Goal: Information Seeking & Learning: Find contact information

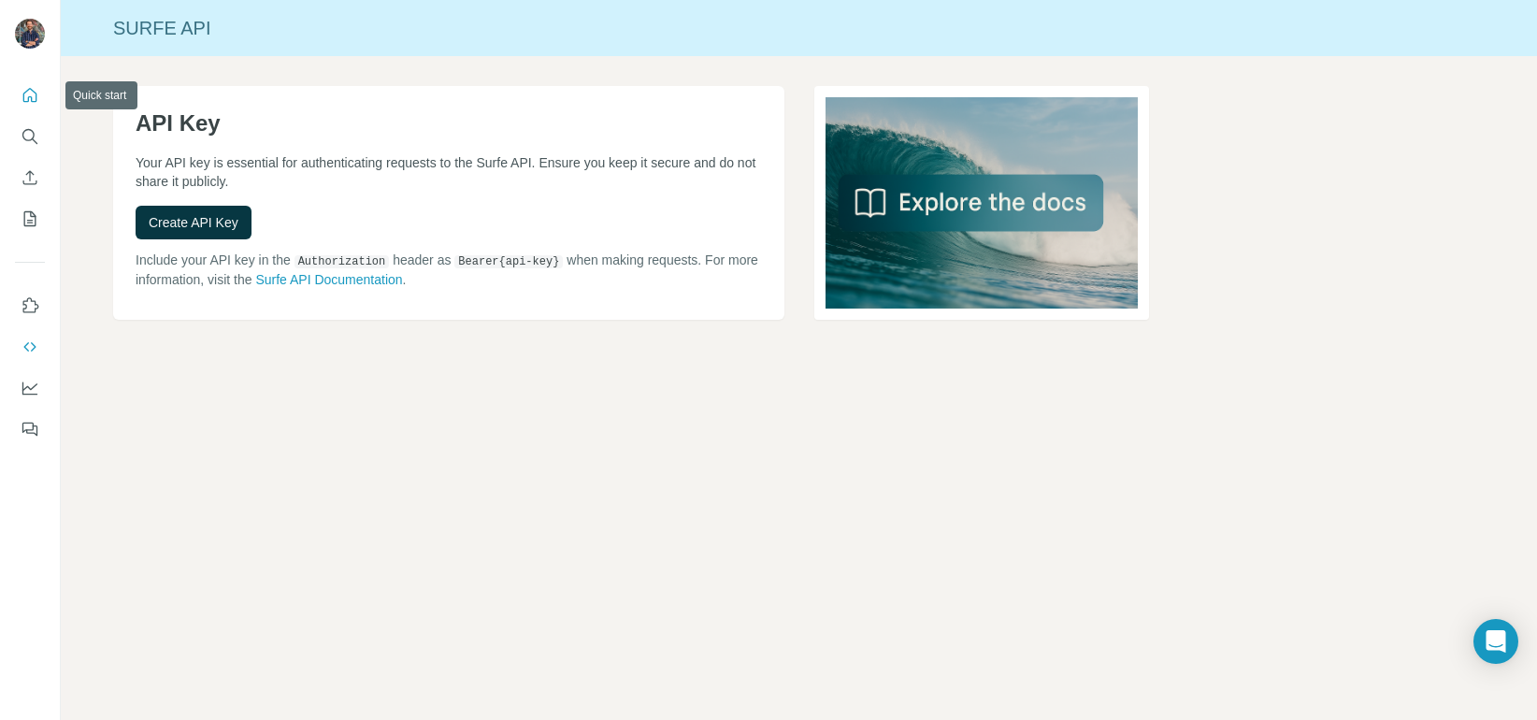
click at [32, 100] on icon "Quick start" at bounding box center [30, 95] width 19 height 19
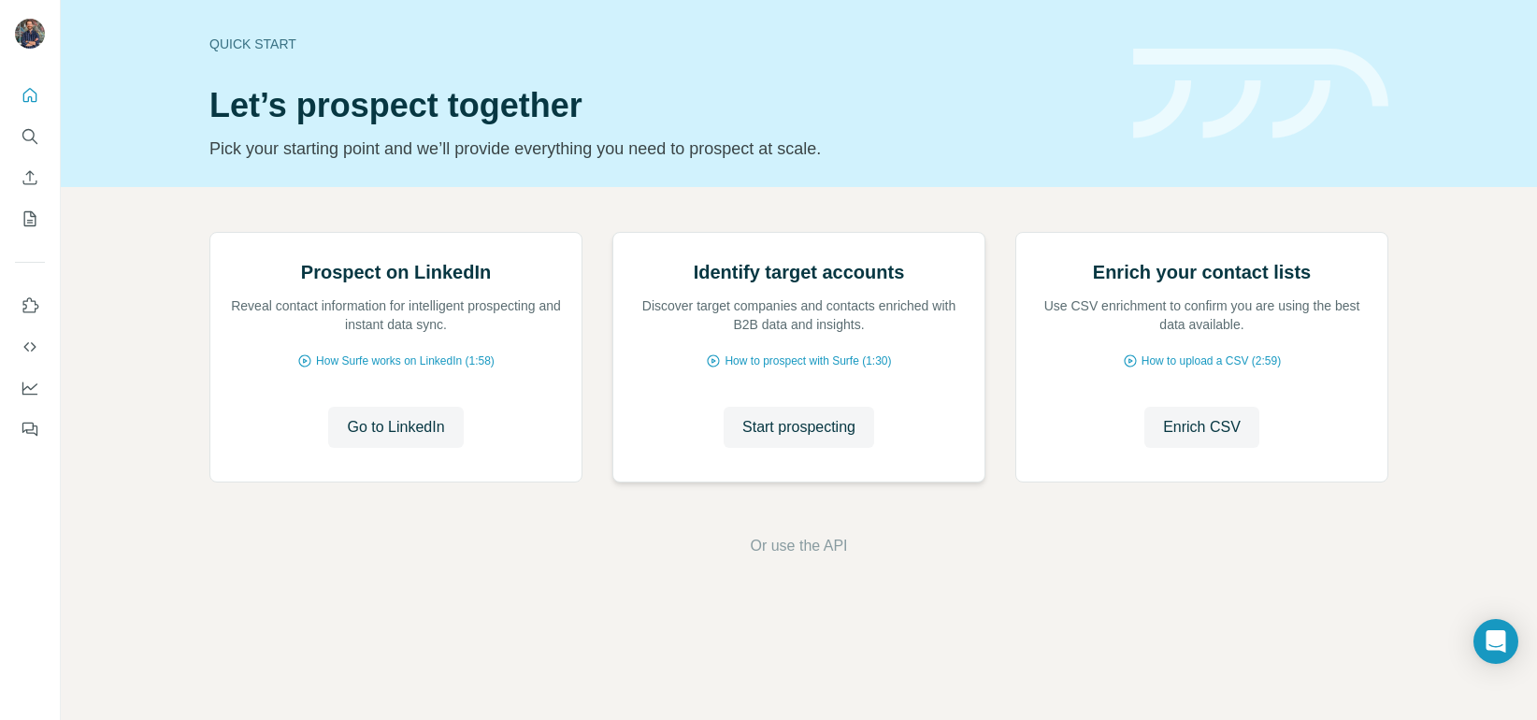
scroll to position [88, 0]
click at [798, 439] on span "Start prospecting" at bounding box center [798, 427] width 113 height 22
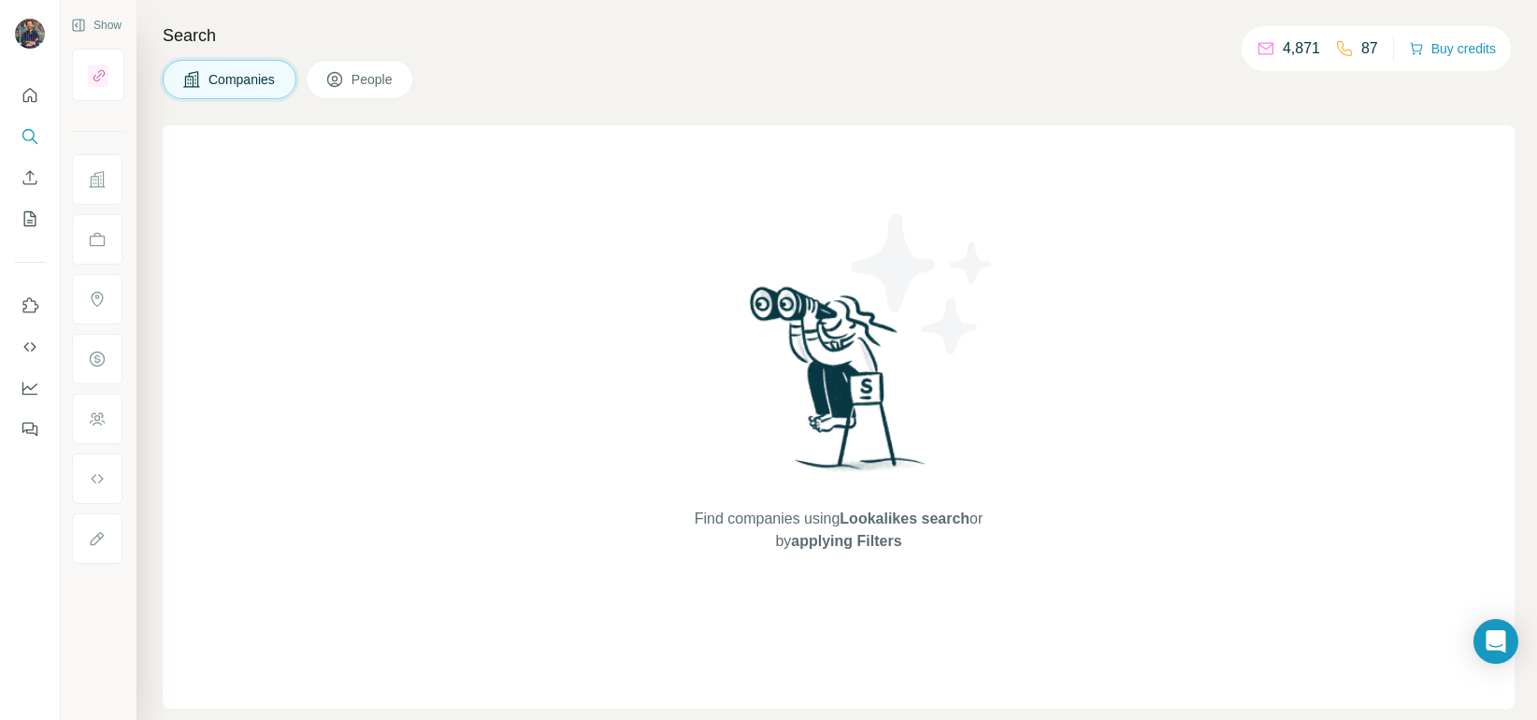
click at [368, 70] on span "People" at bounding box center [373, 79] width 43 height 19
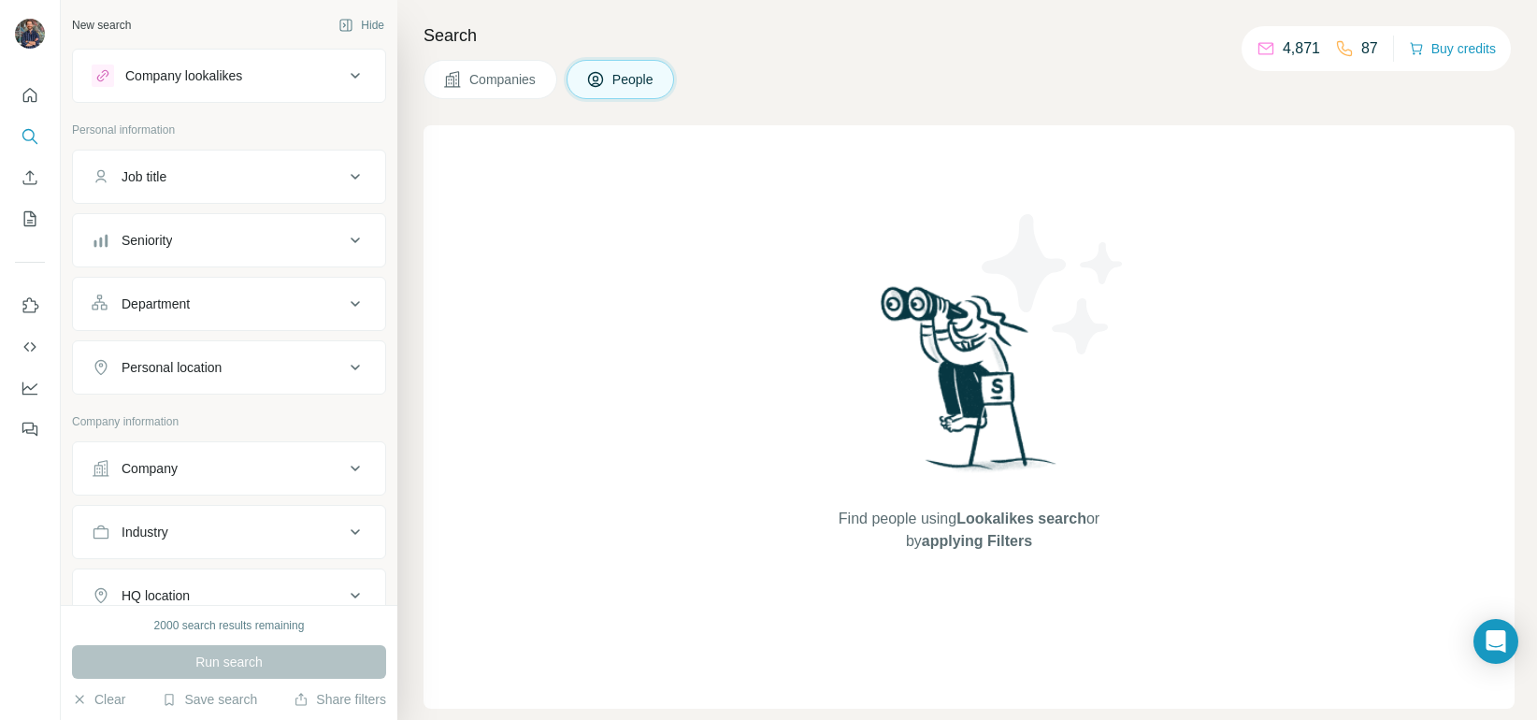
click at [223, 189] on button "Job title" at bounding box center [229, 176] width 312 height 45
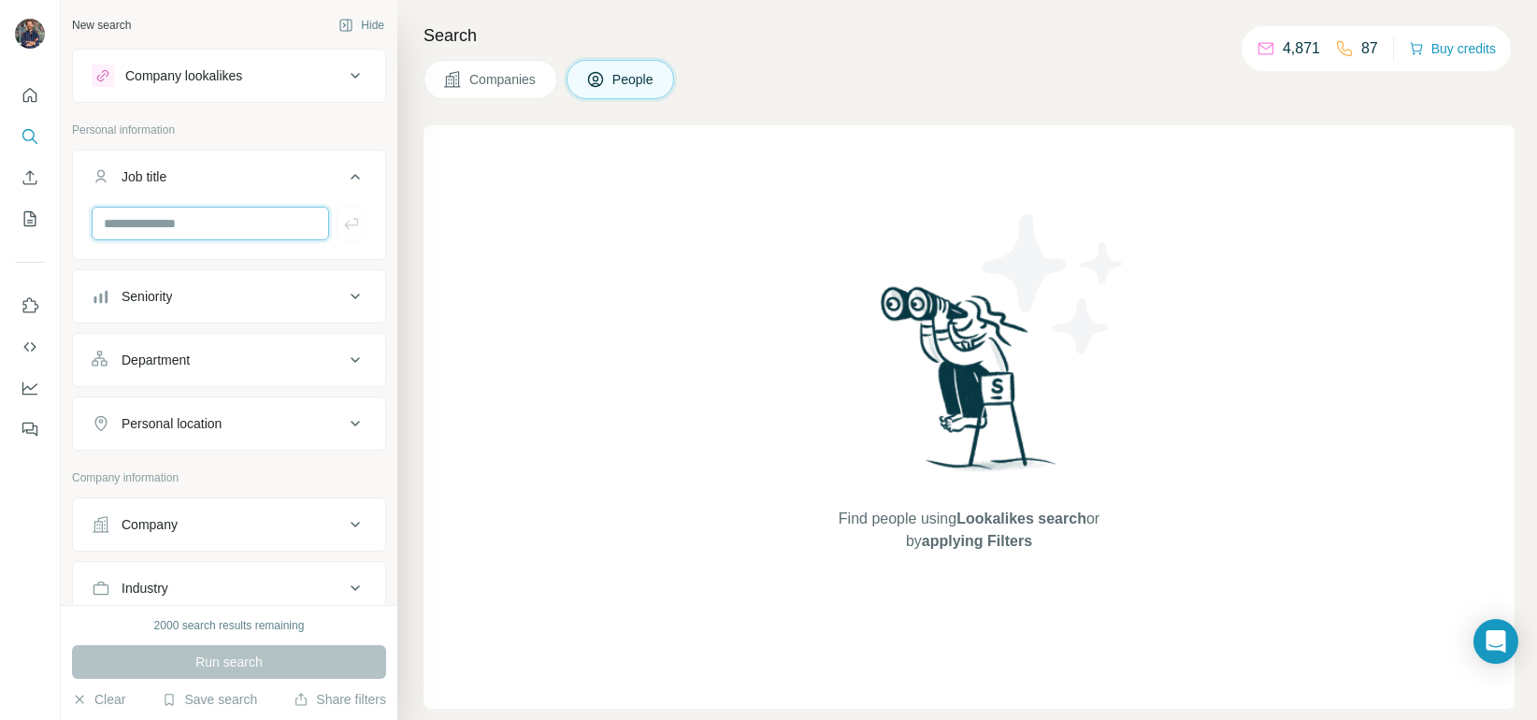
click at [209, 216] on input "text" at bounding box center [210, 224] width 237 height 34
type input "**********"
click at [335, 300] on div "Seniority" at bounding box center [218, 296] width 252 height 19
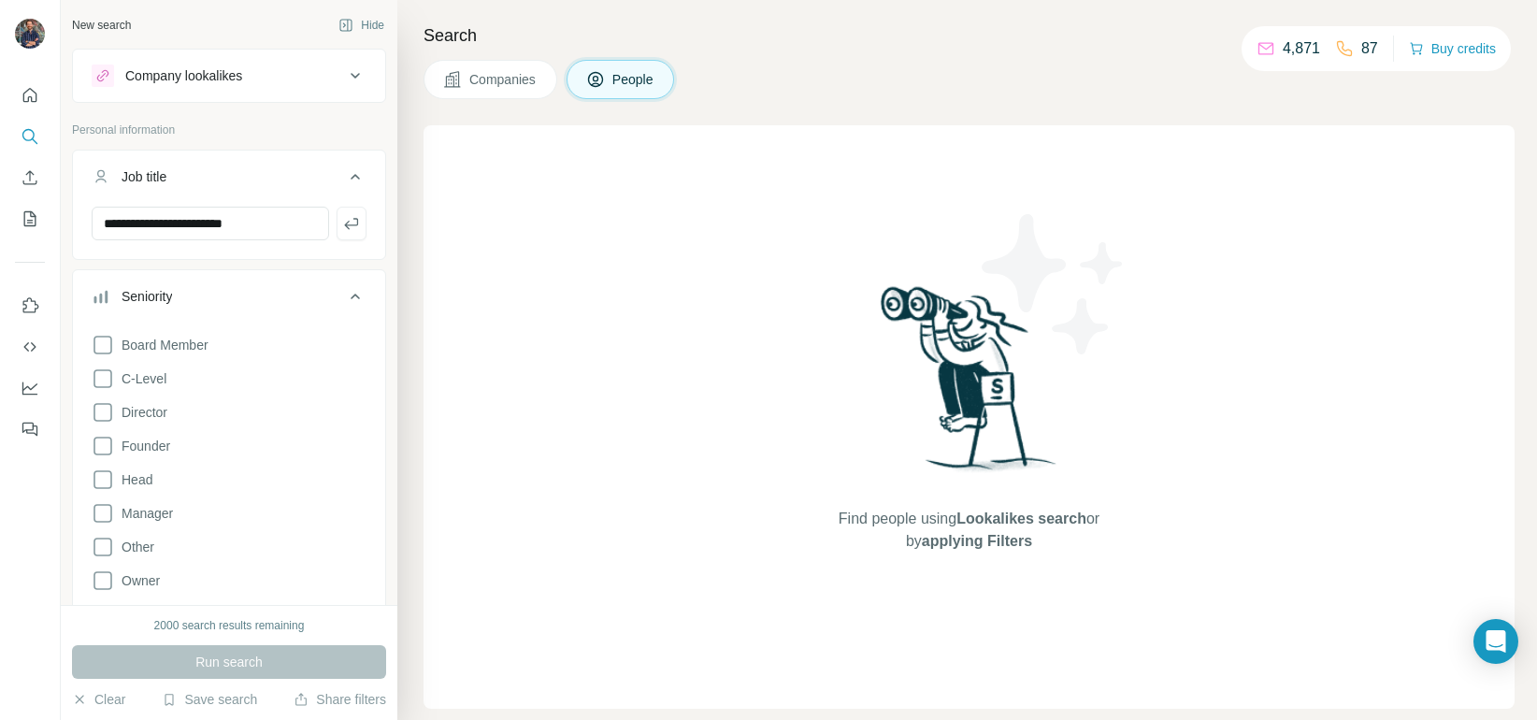
click at [349, 303] on icon at bounding box center [355, 296] width 22 height 22
click at [311, 353] on div "Department" at bounding box center [218, 360] width 252 height 19
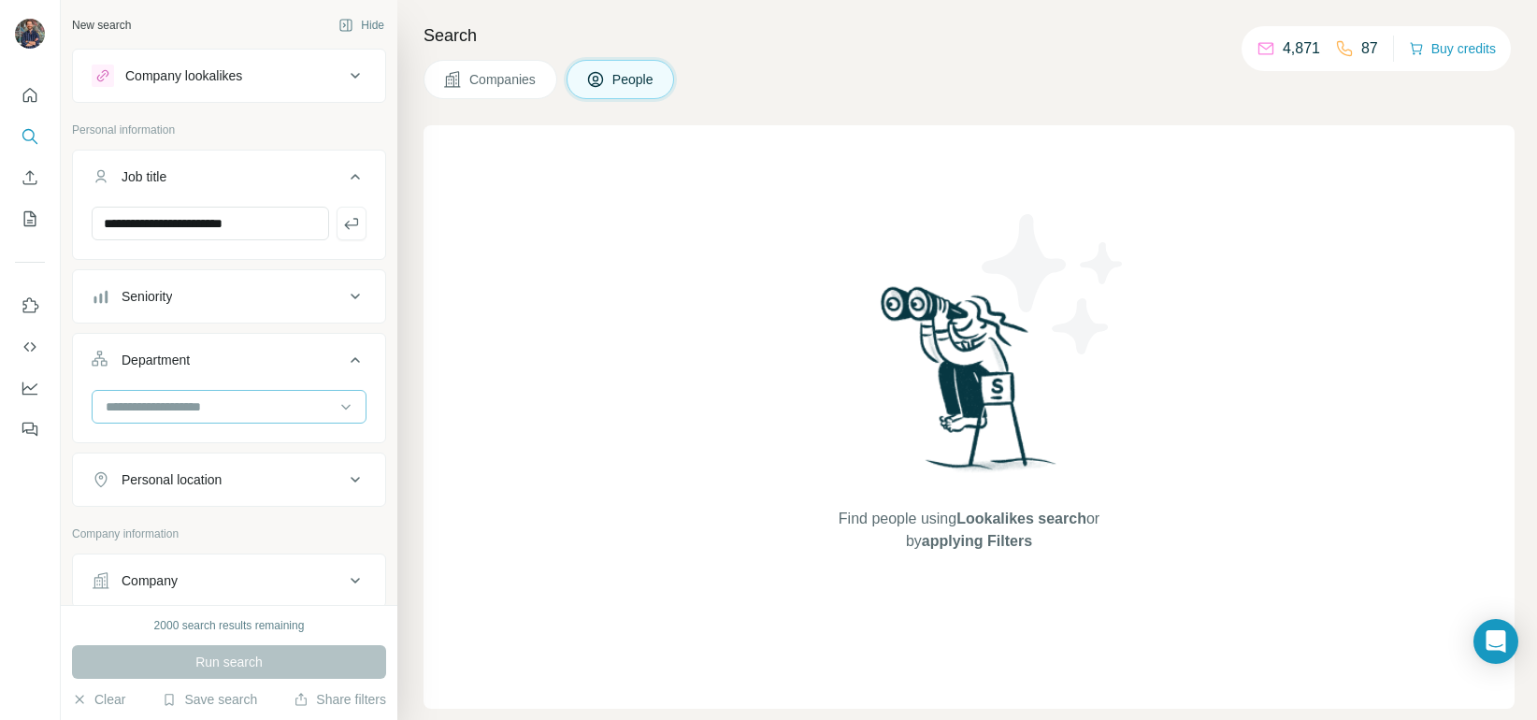
click at [227, 415] on input at bounding box center [219, 406] width 231 height 21
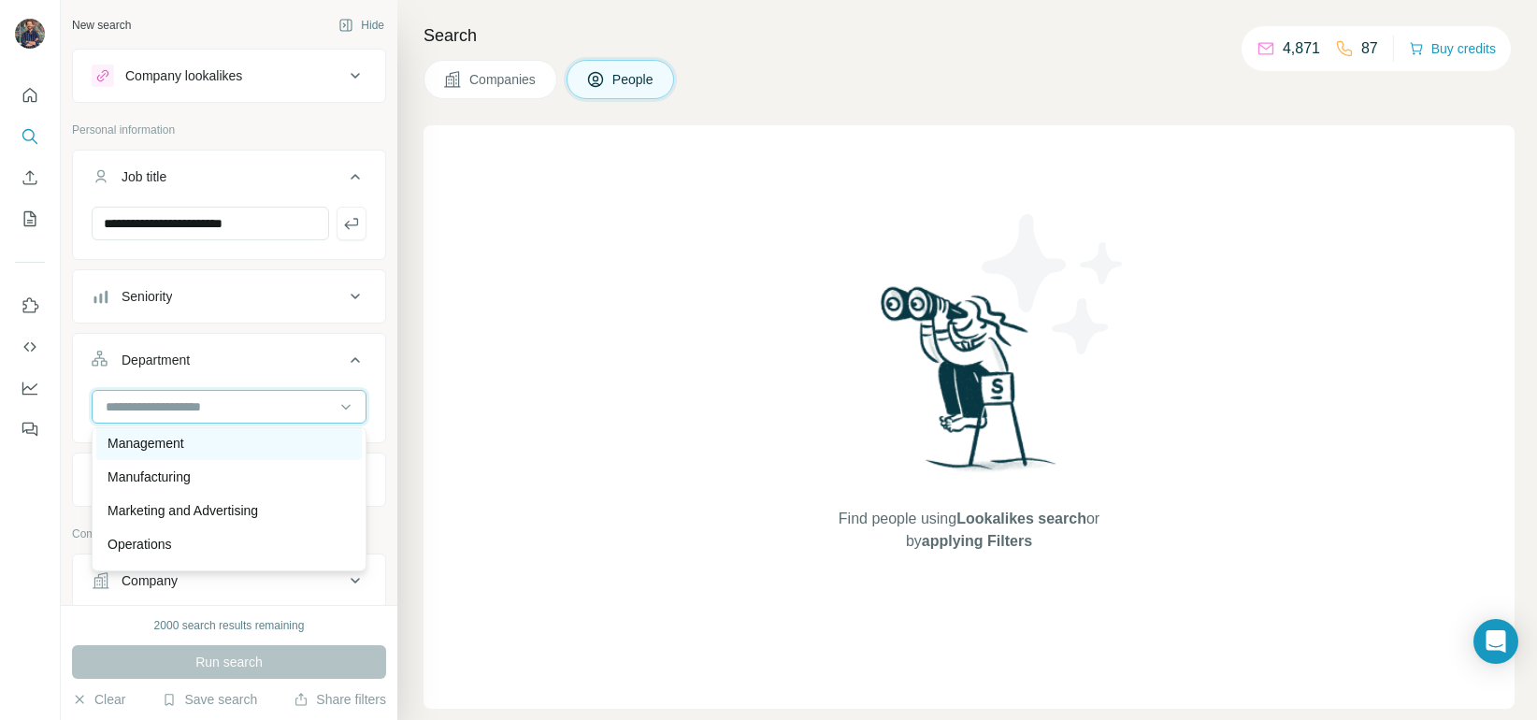
scroll to position [378, 0]
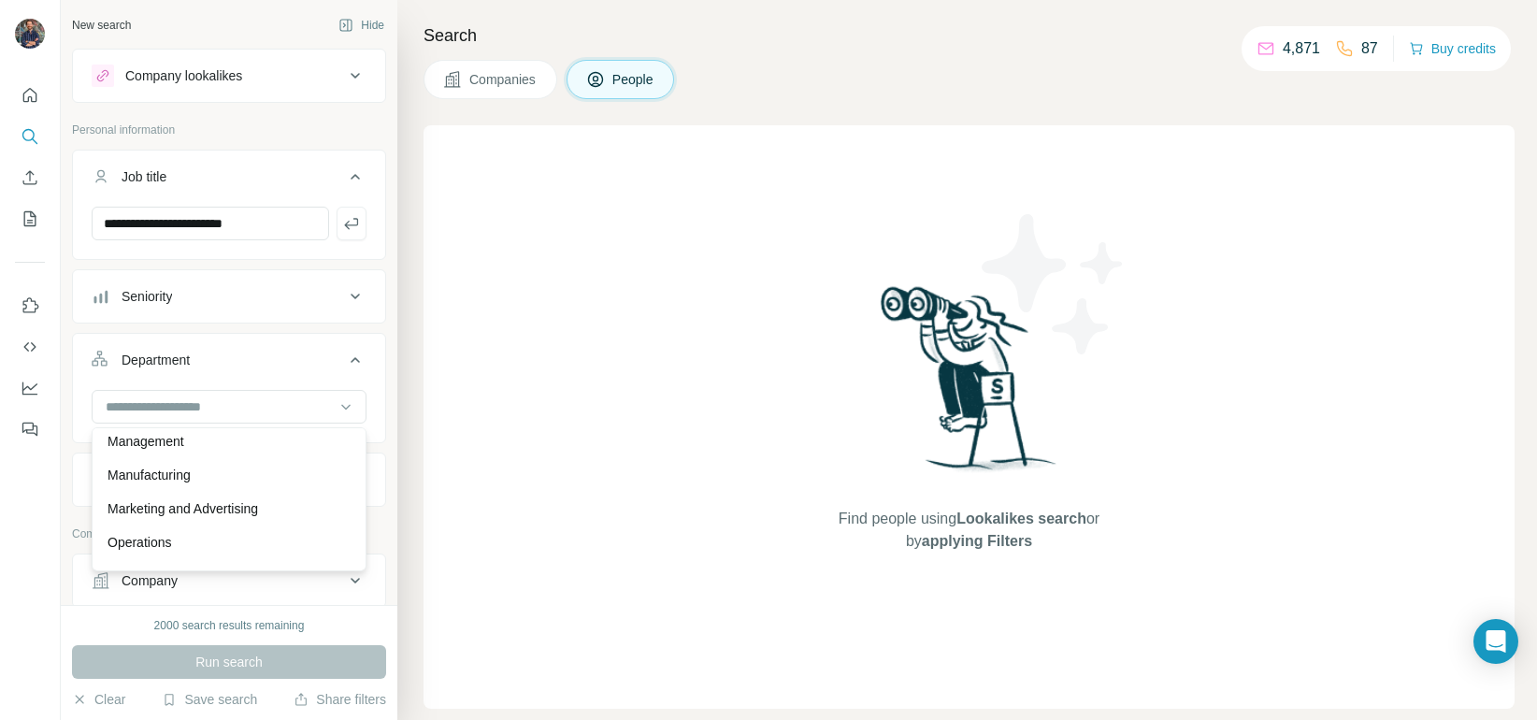
click at [258, 507] on p "Marketing and Advertising" at bounding box center [183, 508] width 151 height 19
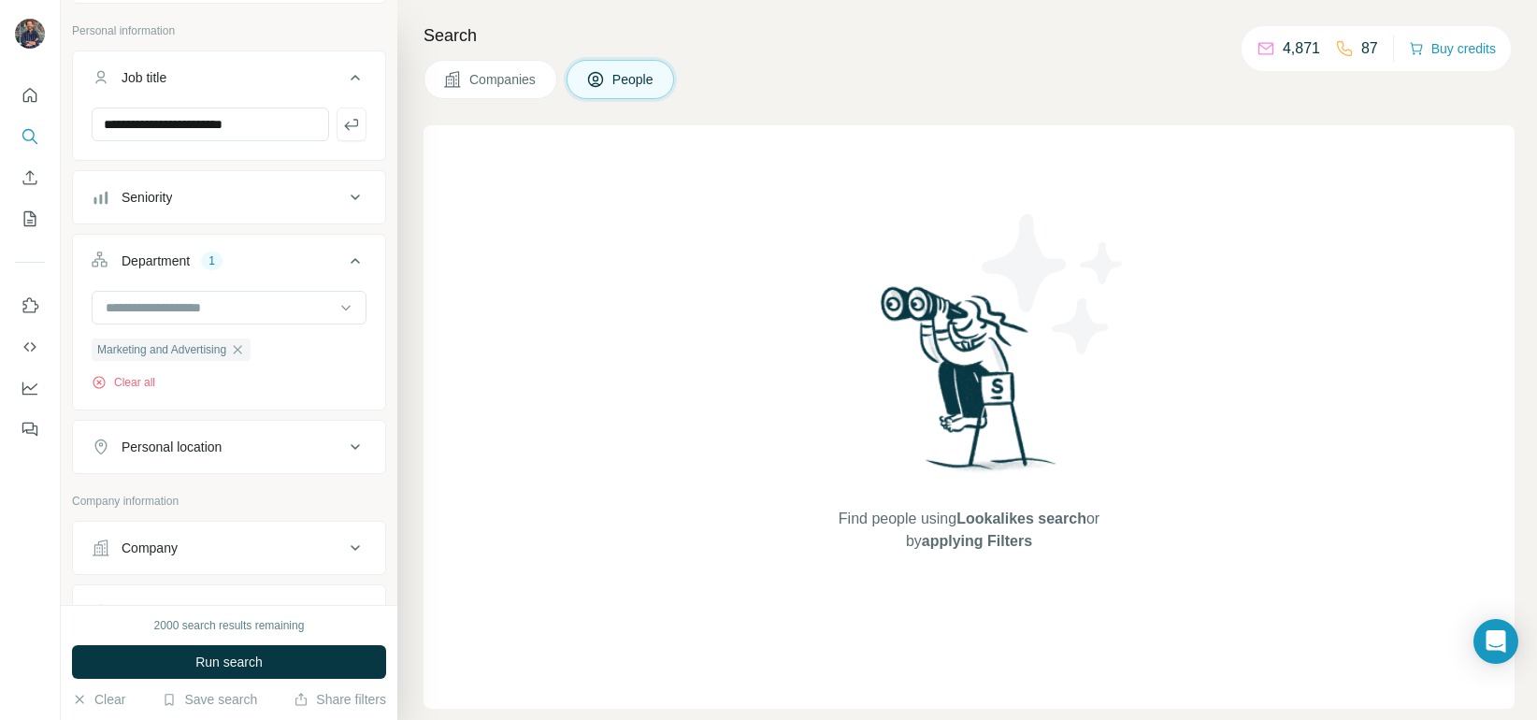
scroll to position [105, 0]
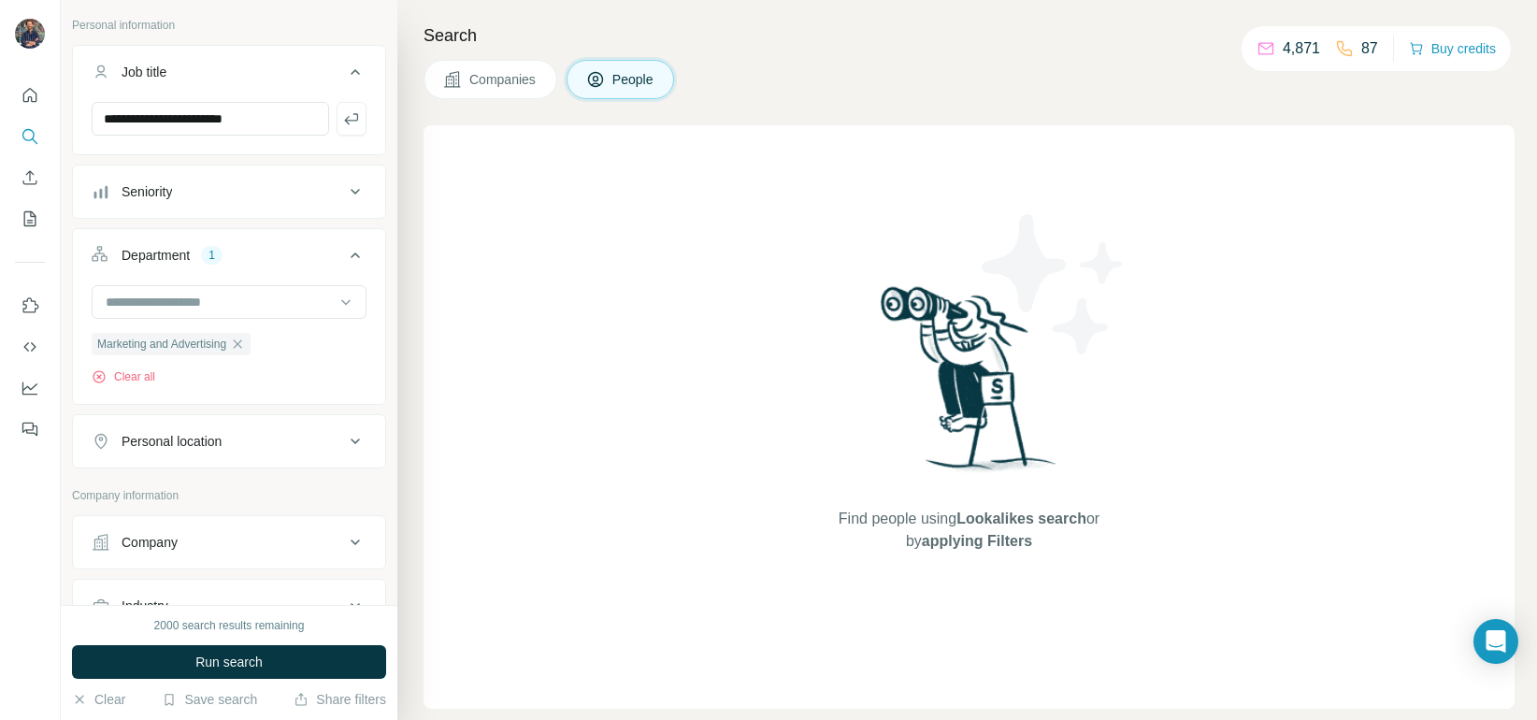
click at [257, 455] on button "Personal location" at bounding box center [229, 441] width 312 height 45
click at [237, 487] on input "text" at bounding box center [229, 488] width 275 height 34
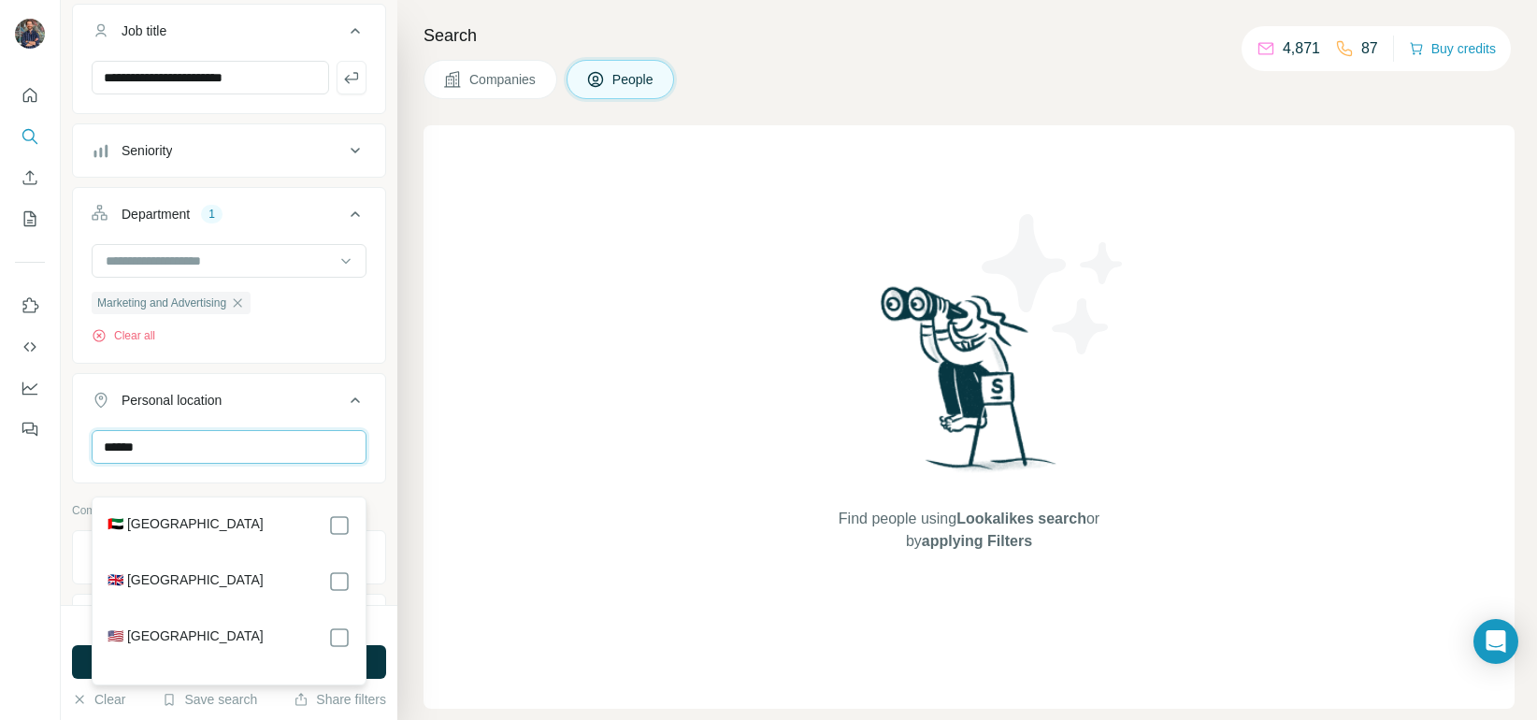
scroll to position [149, 0]
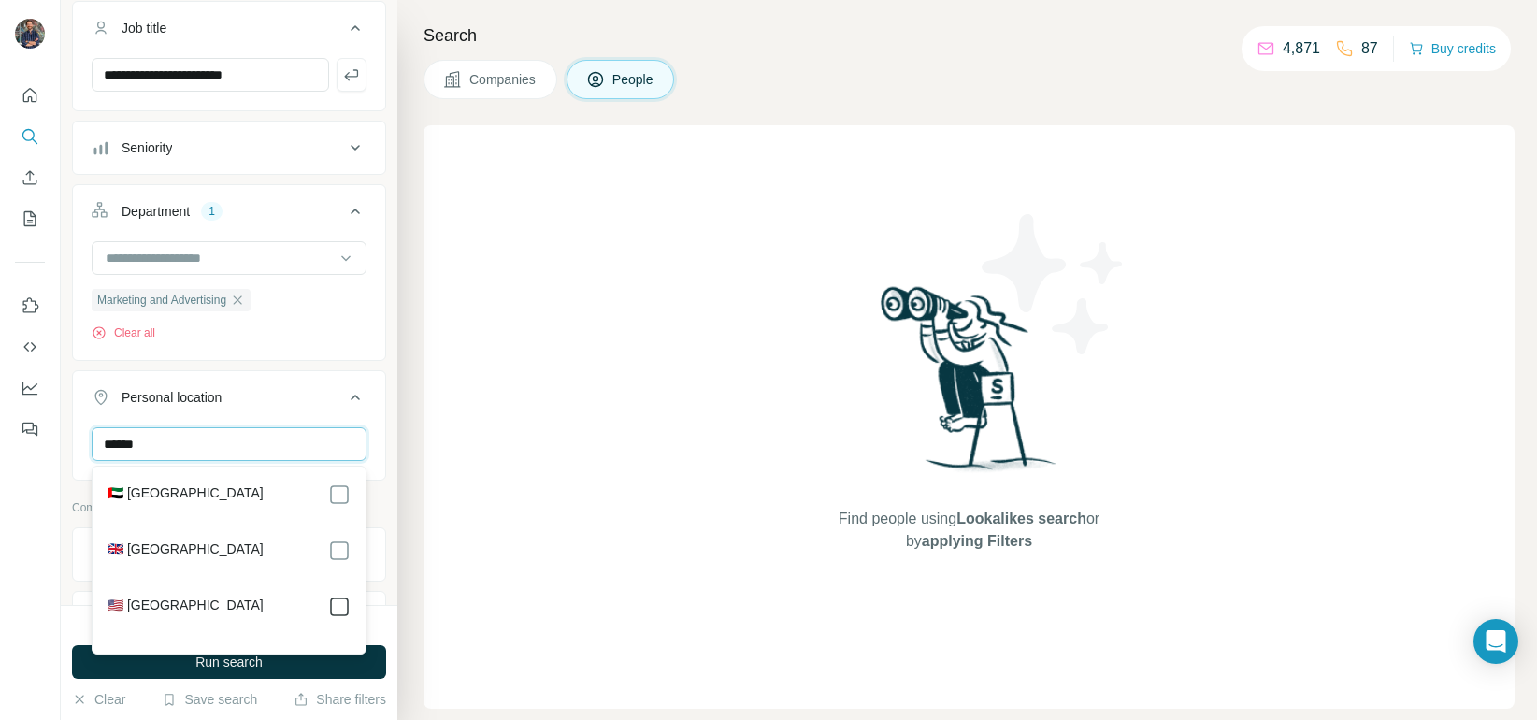
type input "******"
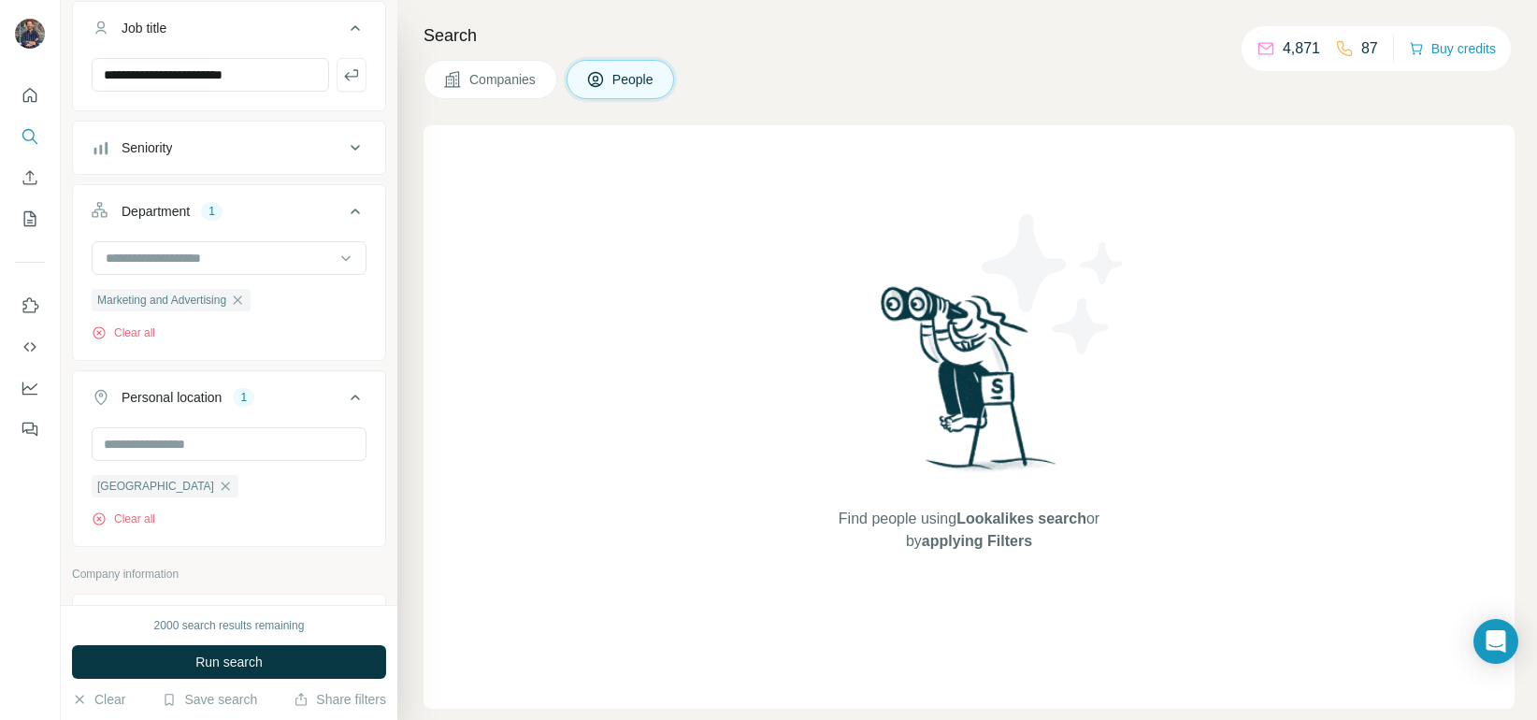
click at [455, 511] on div "Find people using Lookalikes search or by applying Filters" at bounding box center [969, 416] width 1091 height 583
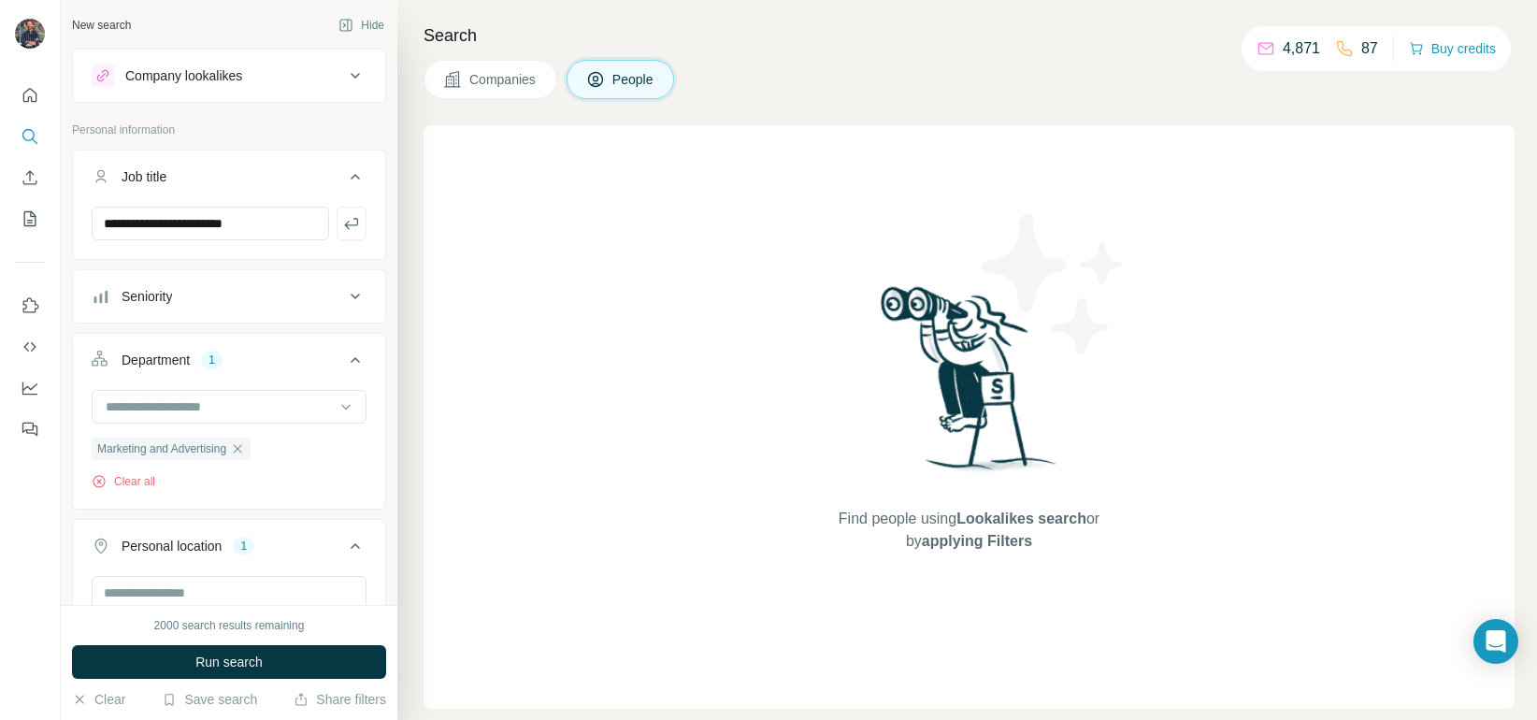
click at [356, 76] on icon at bounding box center [355, 76] width 9 height 6
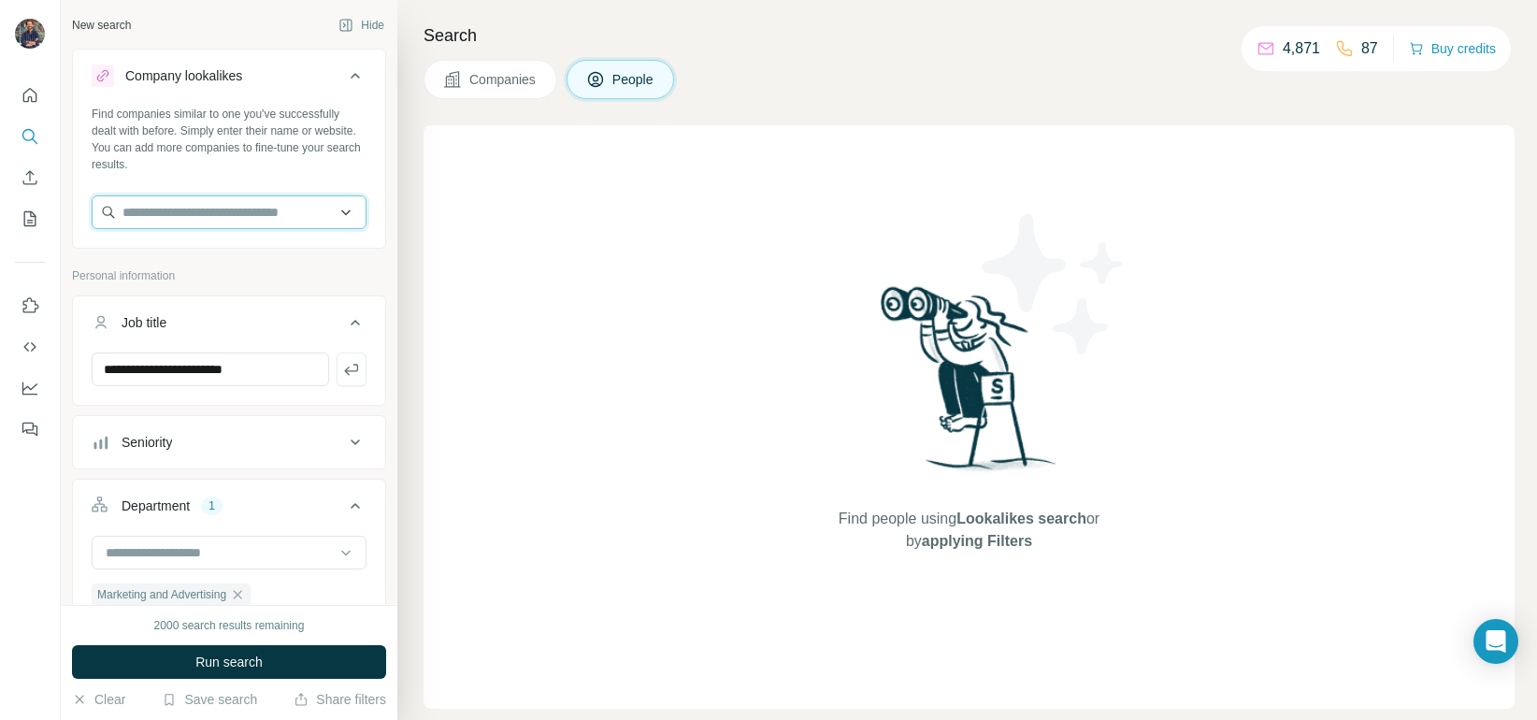
click at [237, 215] on input "text" at bounding box center [229, 212] width 275 height 34
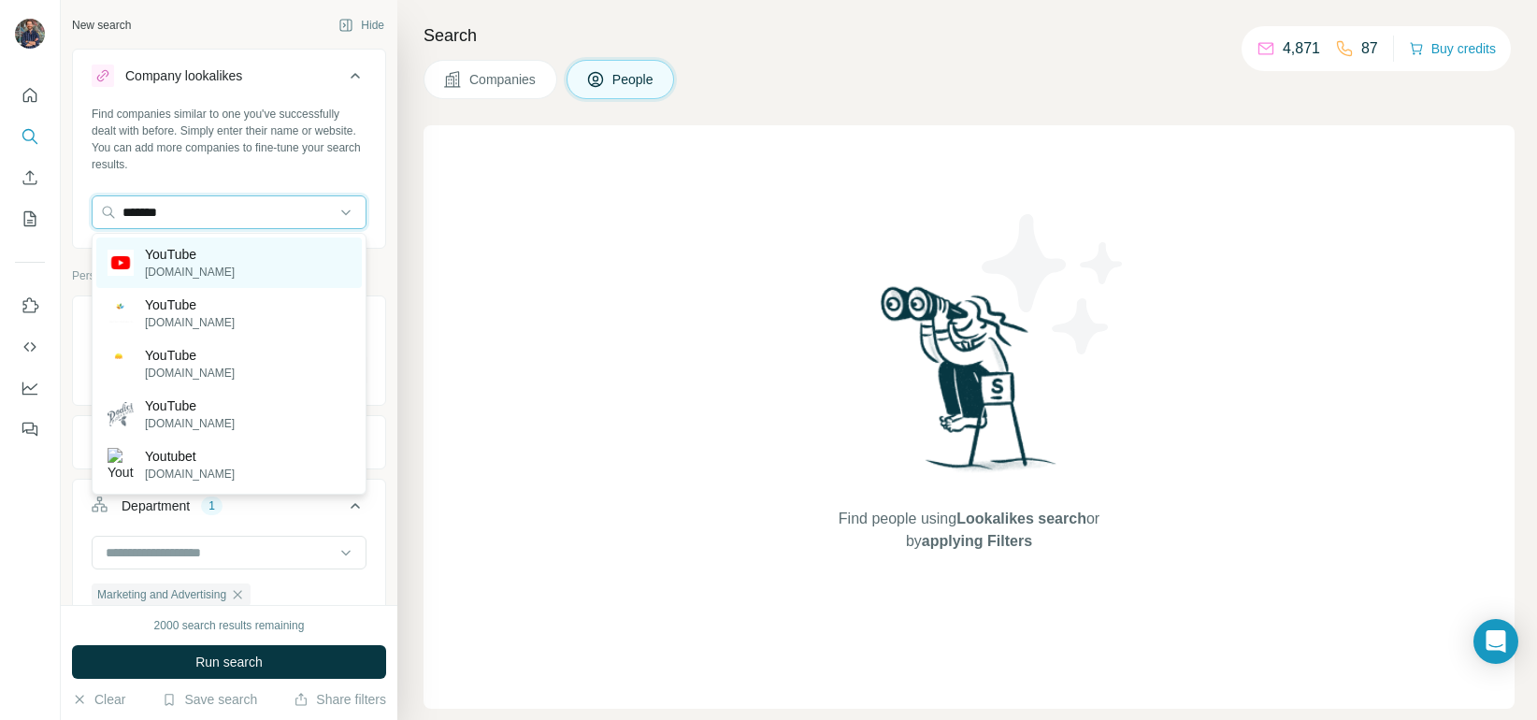
type input "*******"
click at [202, 268] on p "[DOMAIN_NAME]" at bounding box center [190, 272] width 90 height 17
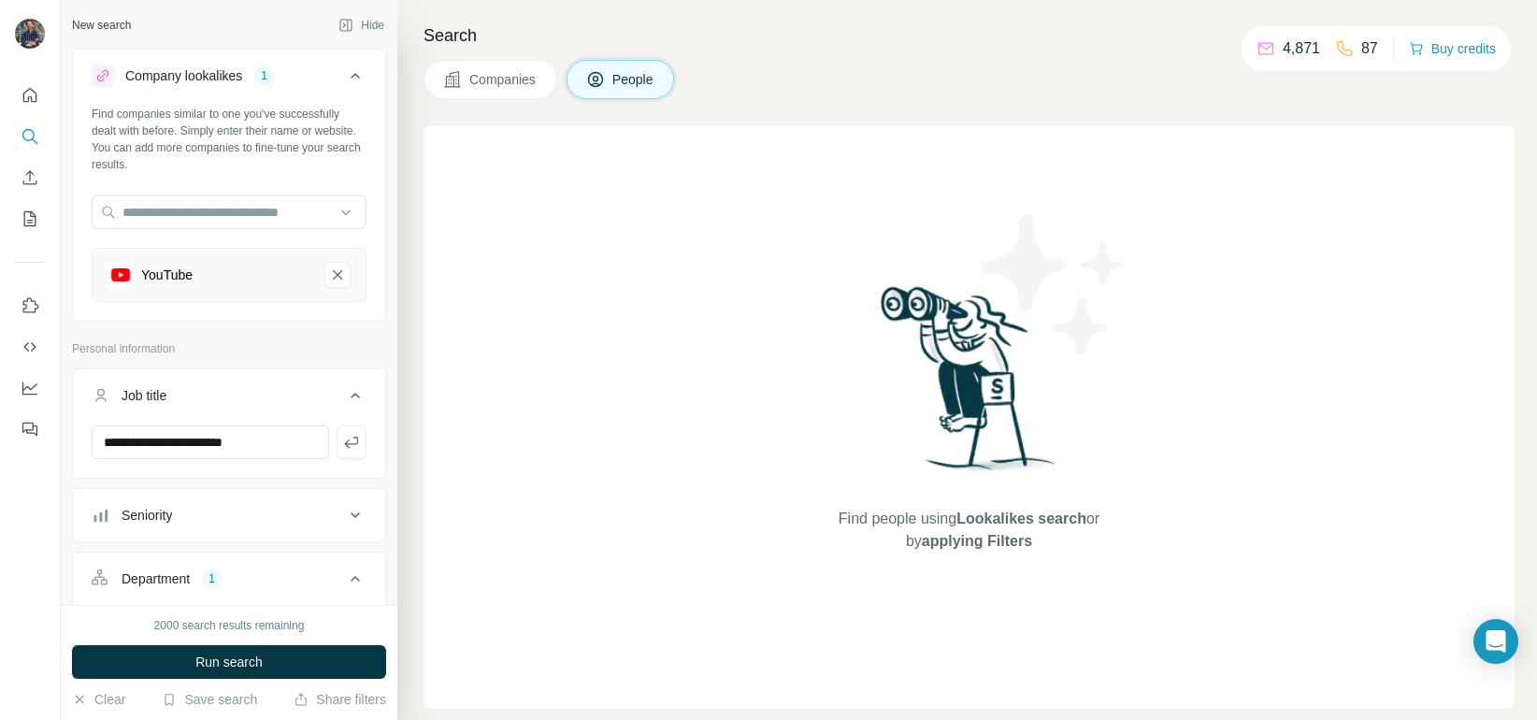
click at [318, 663] on button "Run search" at bounding box center [229, 662] width 314 height 34
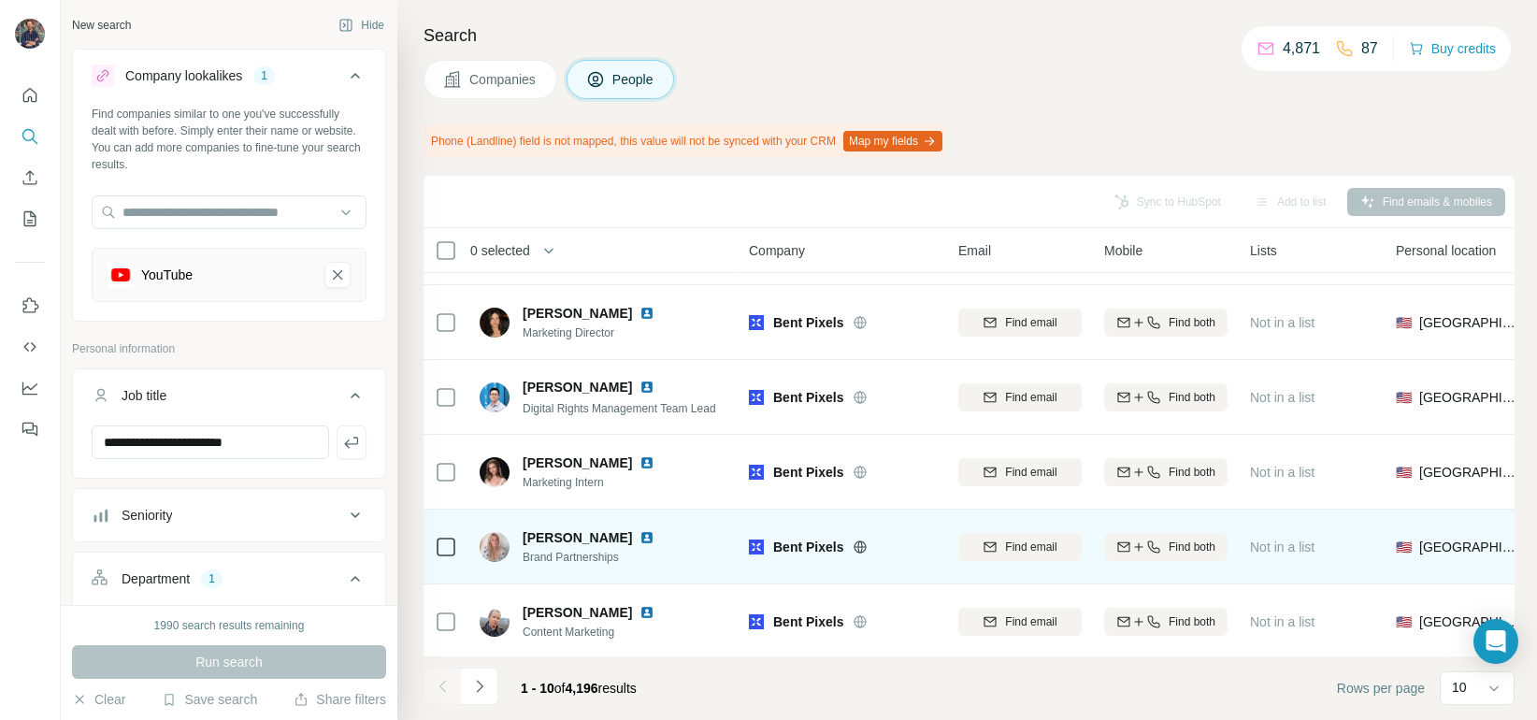
scroll to position [365, 0]
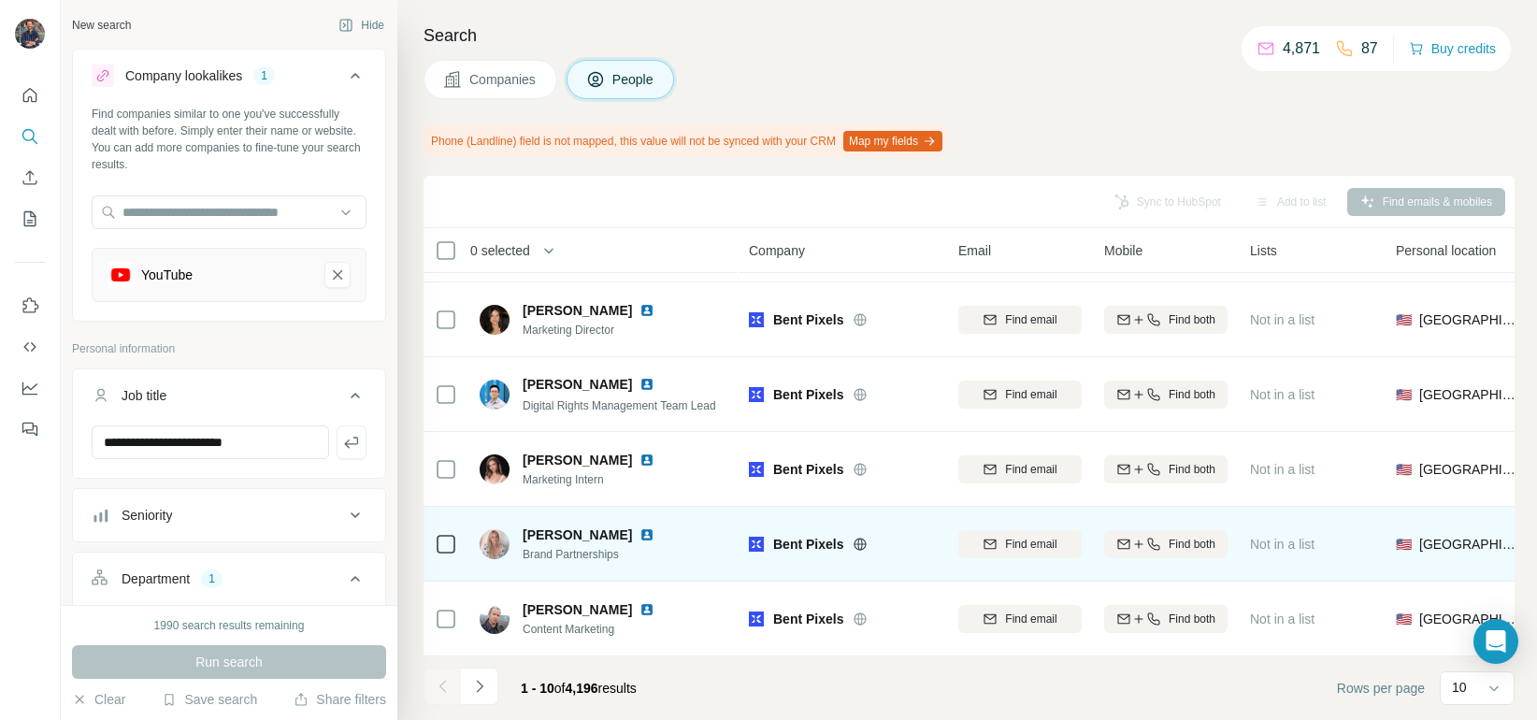
click at [494, 546] on img at bounding box center [495, 544] width 30 height 30
drag, startPoint x: 528, startPoint y: 535, endPoint x: 538, endPoint y: 534, distance: 9.4
click at [530, 535] on span "[PERSON_NAME]" at bounding box center [577, 534] width 109 height 19
click at [570, 534] on span "[PERSON_NAME]" at bounding box center [577, 534] width 109 height 19
drag, startPoint x: 554, startPoint y: 560, endPoint x: 545, endPoint y: 557, distance: 9.8
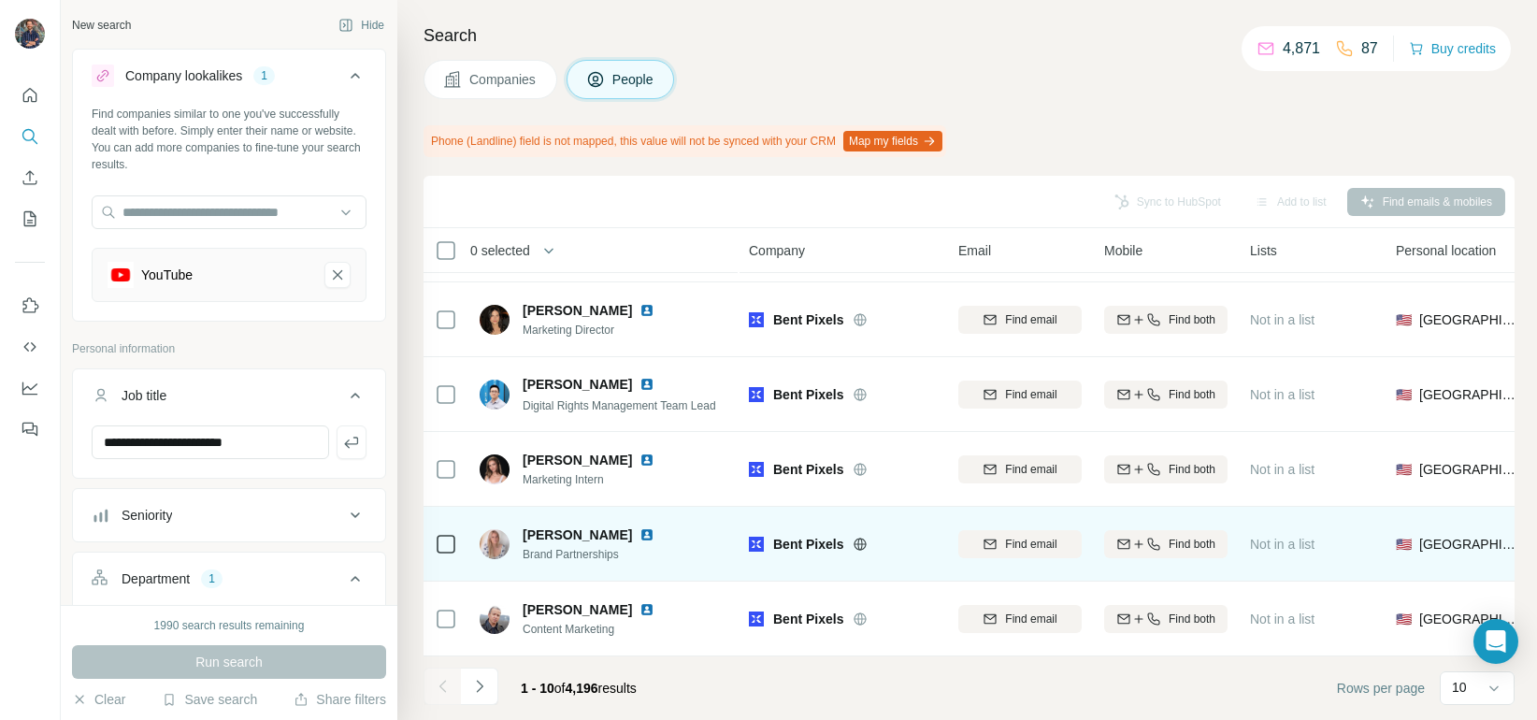
click at [554, 560] on span "Brand Partnerships" at bounding box center [600, 554] width 154 height 17
drag, startPoint x: 495, startPoint y: 550, endPoint x: 558, endPoint y: 552, distance: 63.6
click at [496, 550] on img at bounding box center [495, 544] width 30 height 30
drag, startPoint x: 559, startPoint y: 552, endPoint x: 737, endPoint y: 542, distance: 177.9
click at [577, 551] on span "Brand Partnerships" at bounding box center [600, 554] width 154 height 17
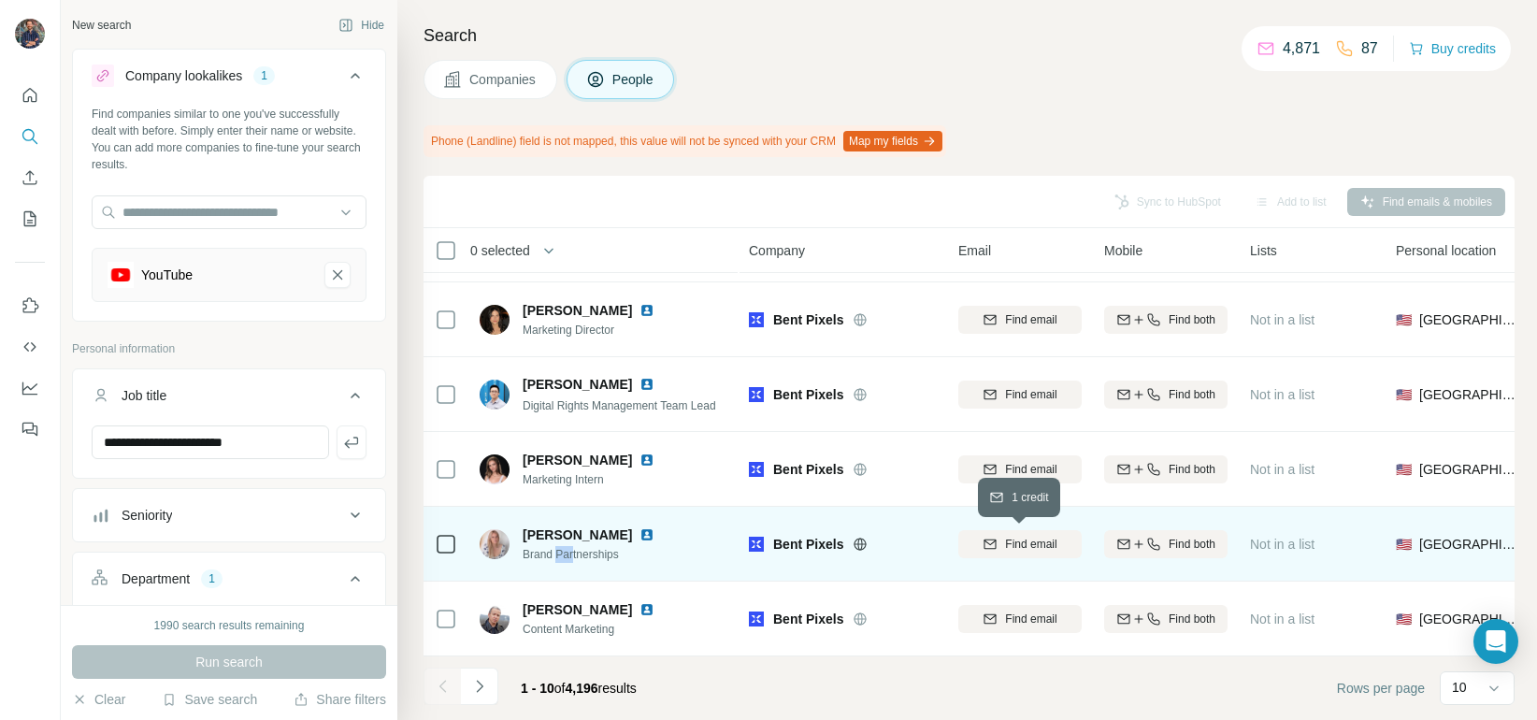
click at [1032, 545] on span "Find email" at bounding box center [1030, 544] width 51 height 17
click at [640, 535] on img at bounding box center [647, 534] width 15 height 15
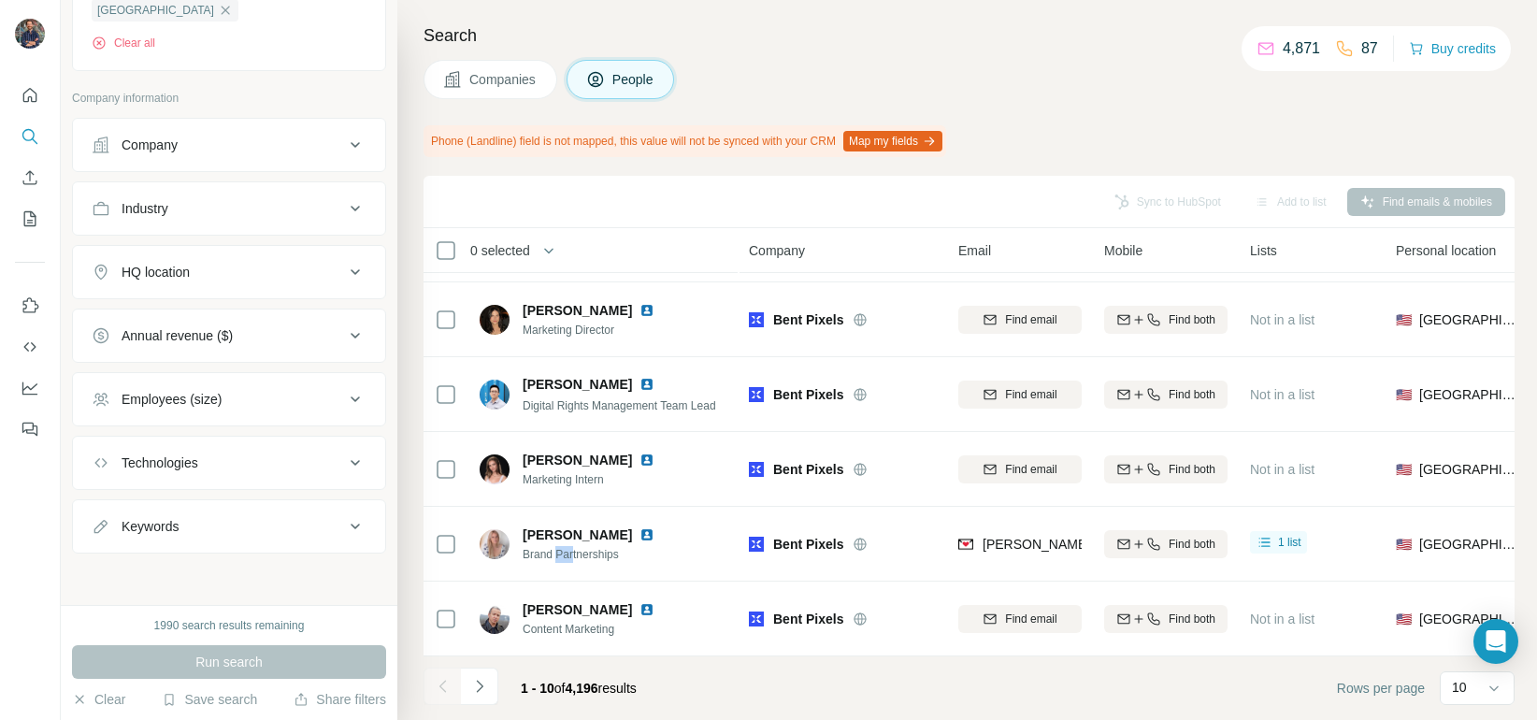
scroll to position [846, 0]
click at [359, 149] on icon at bounding box center [355, 144] width 22 height 22
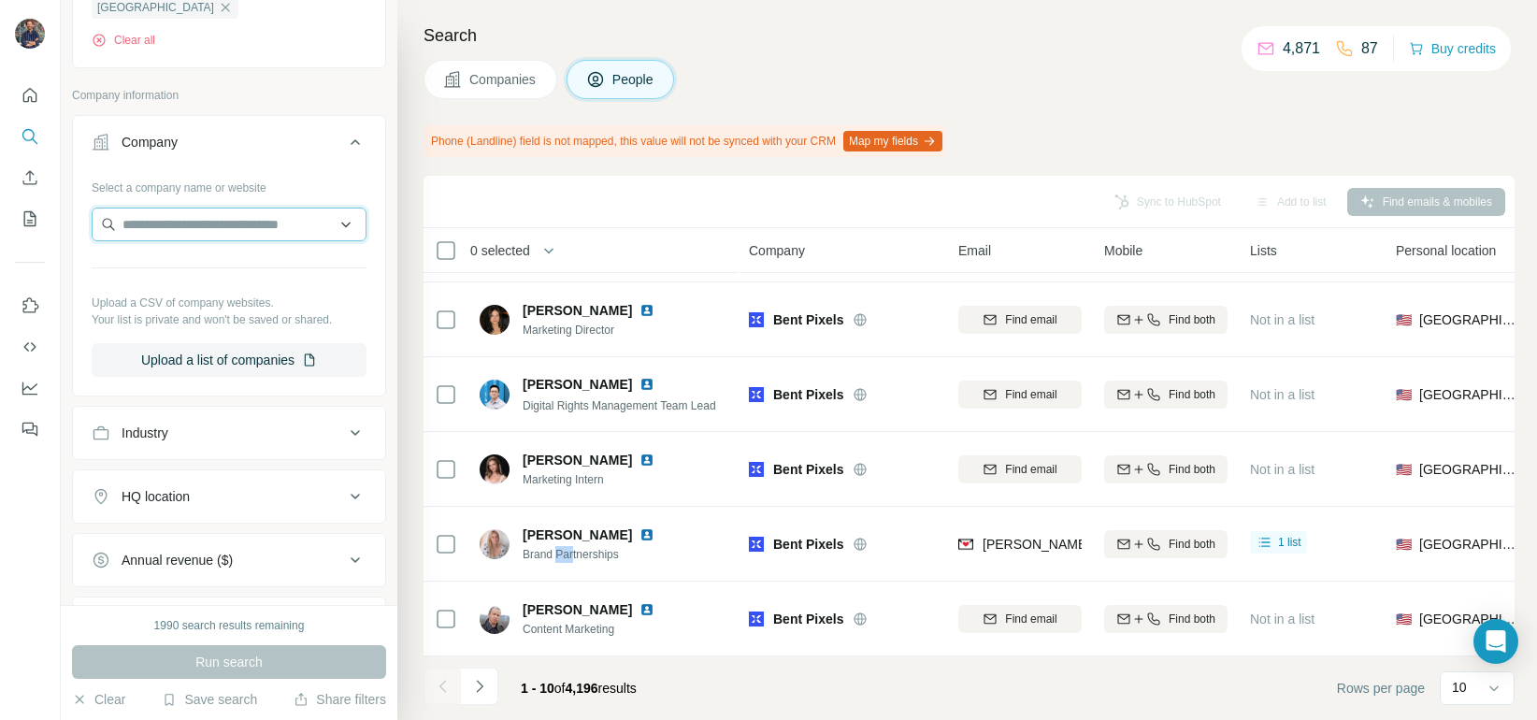
click at [230, 226] on input "text" at bounding box center [229, 225] width 275 height 34
type input "*******"
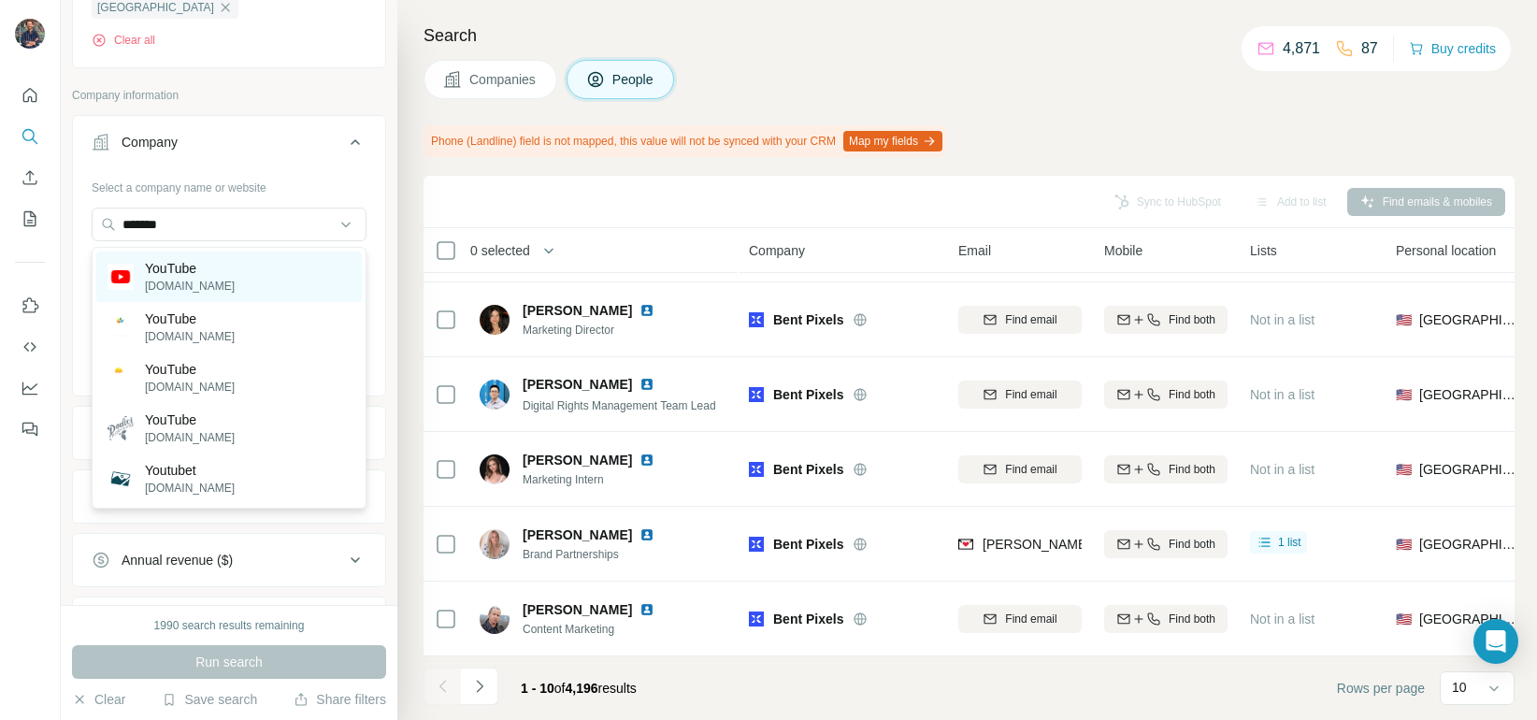
click at [195, 285] on p "[DOMAIN_NAME]" at bounding box center [190, 286] width 90 height 17
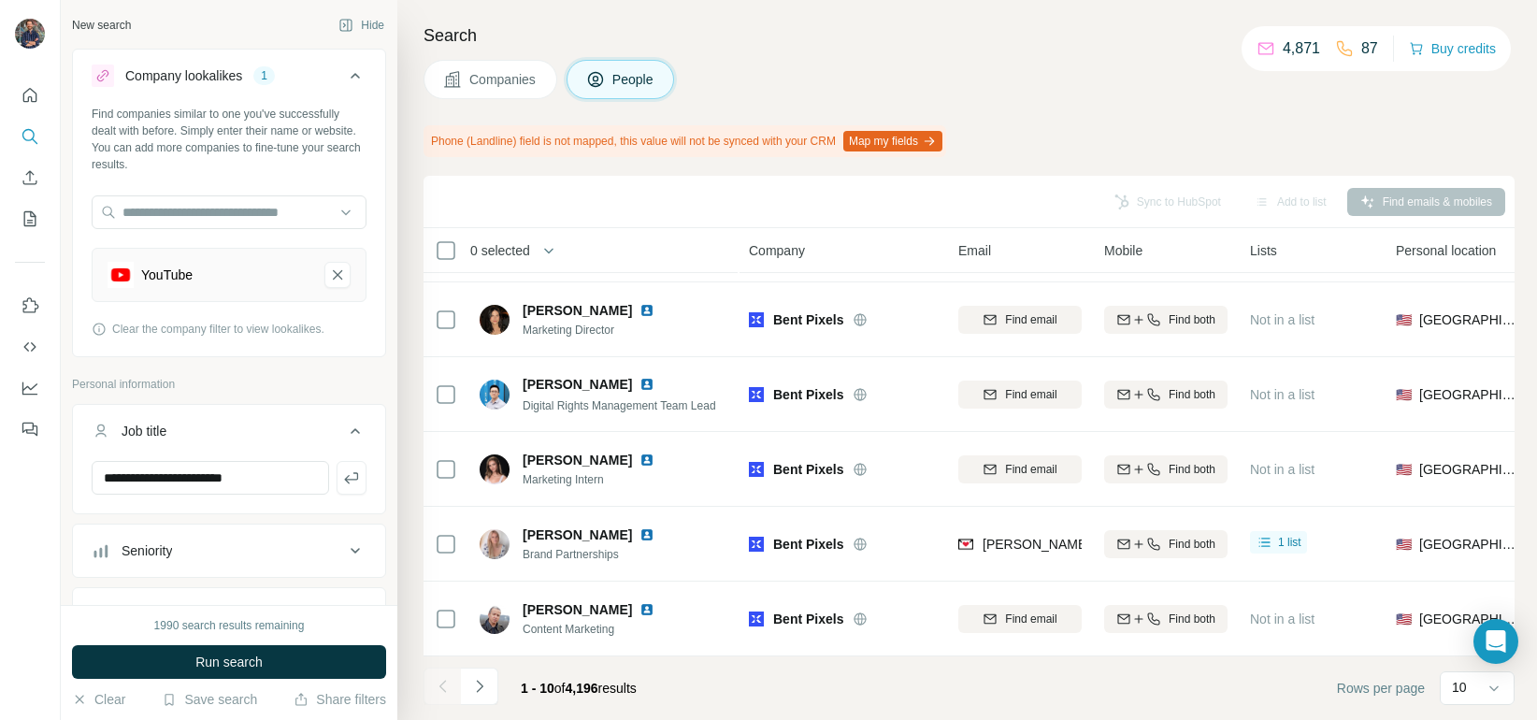
click at [338, 277] on icon "YouTube-remove-button" at bounding box center [337, 275] width 17 height 19
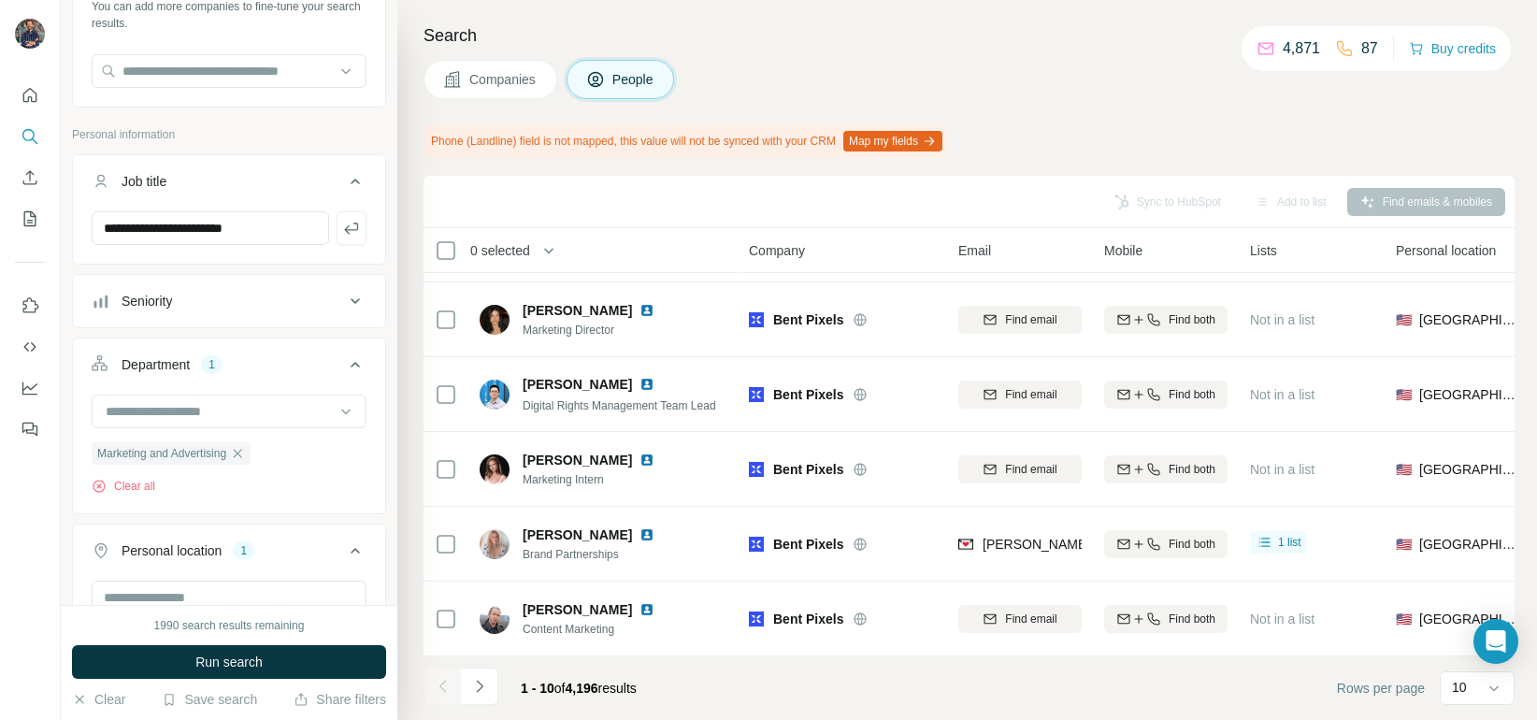
scroll to position [189, 0]
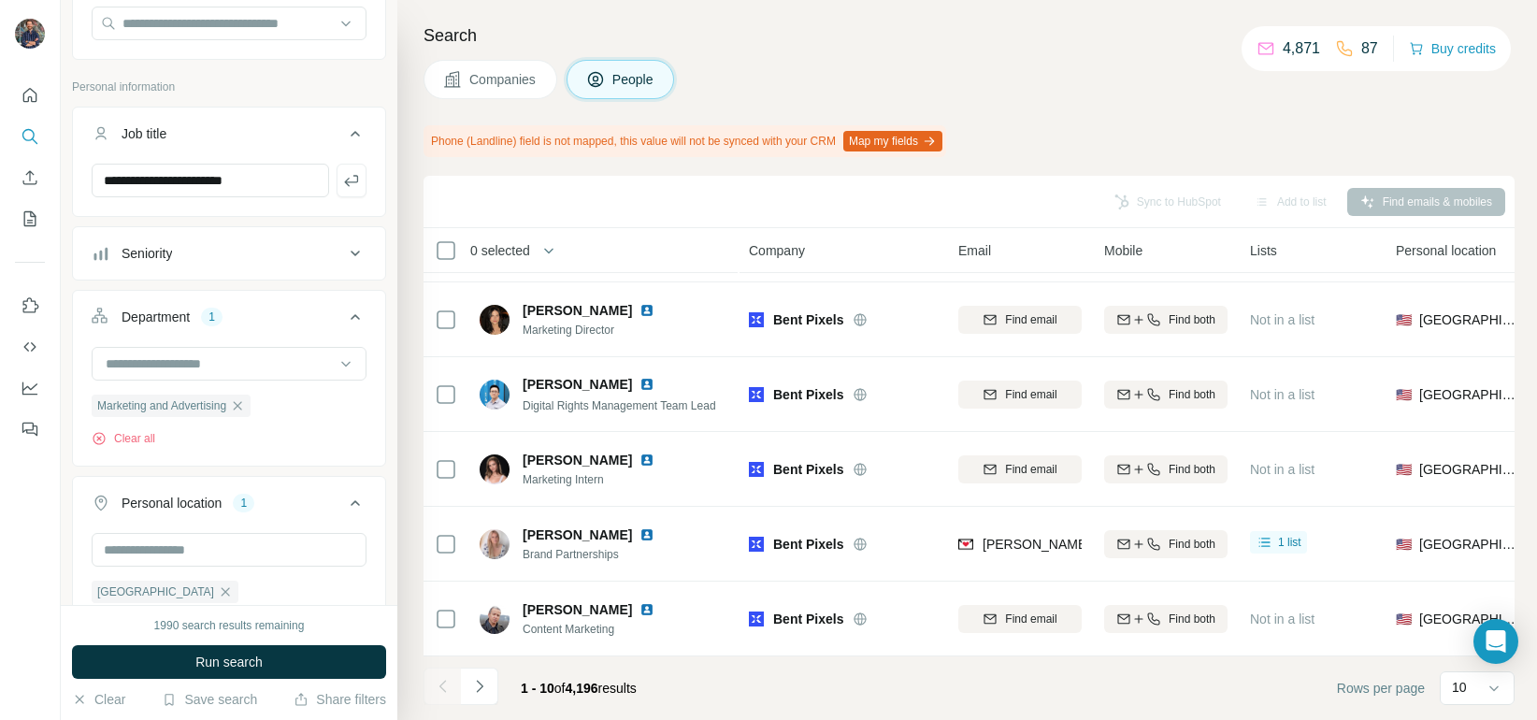
click at [300, 263] on button "Seniority" at bounding box center [229, 253] width 312 height 45
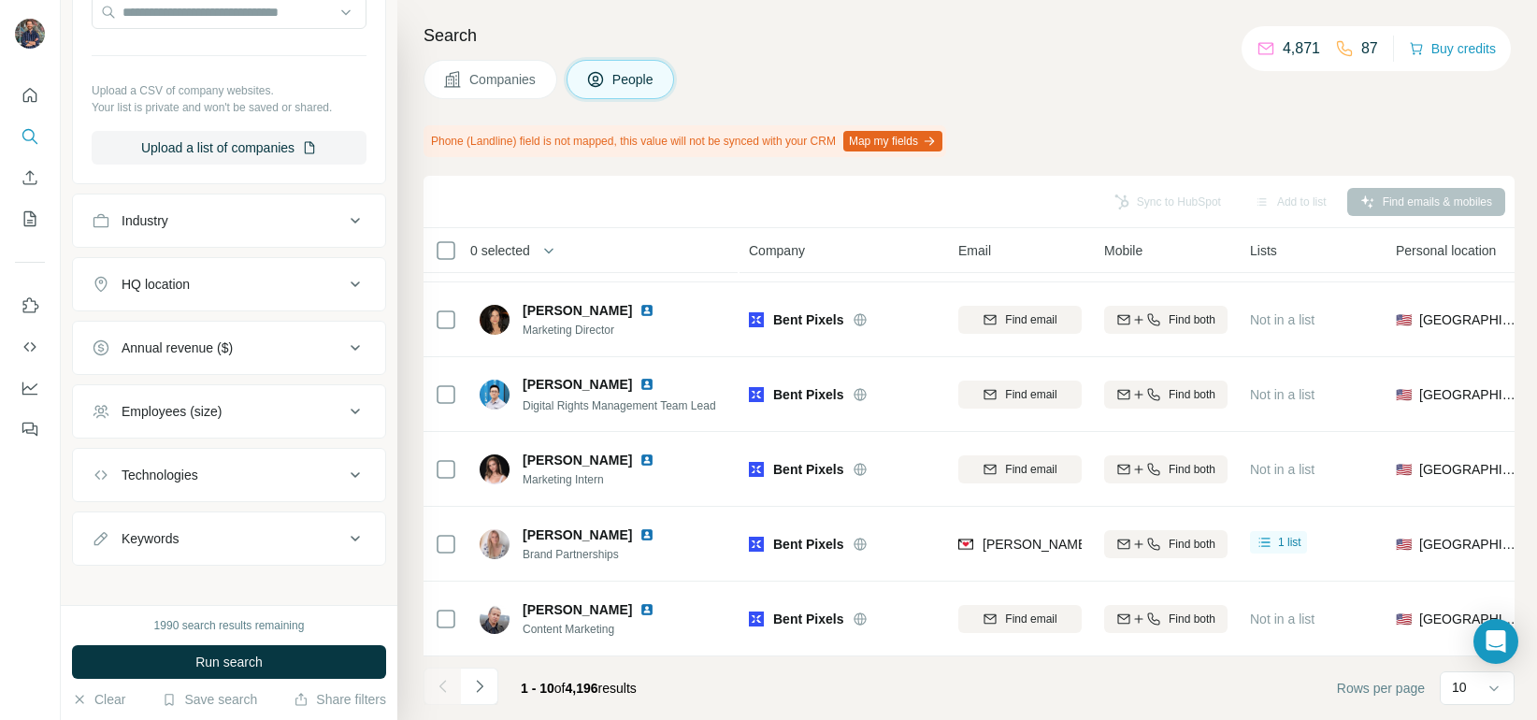
scroll to position [1356, 0]
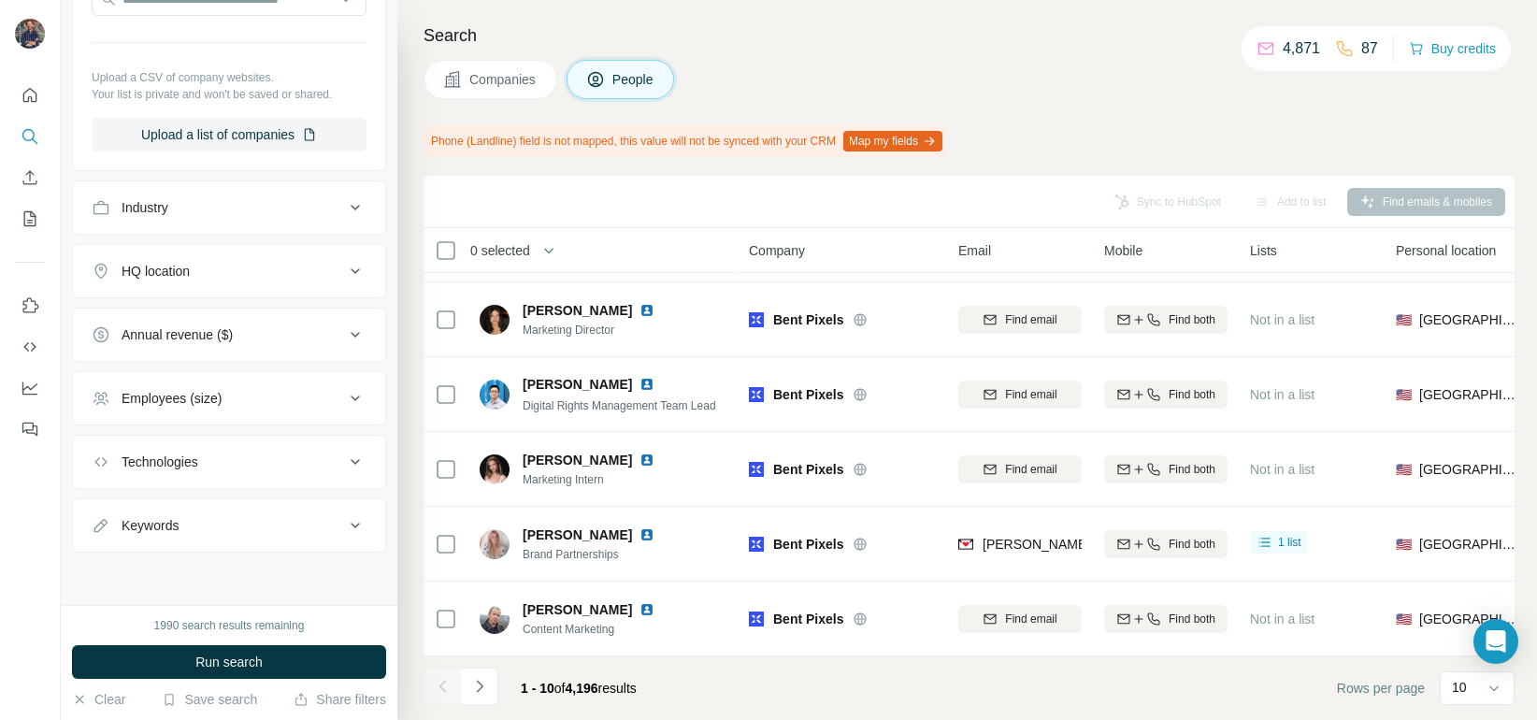
click at [277, 657] on button "Run search" at bounding box center [229, 662] width 314 height 34
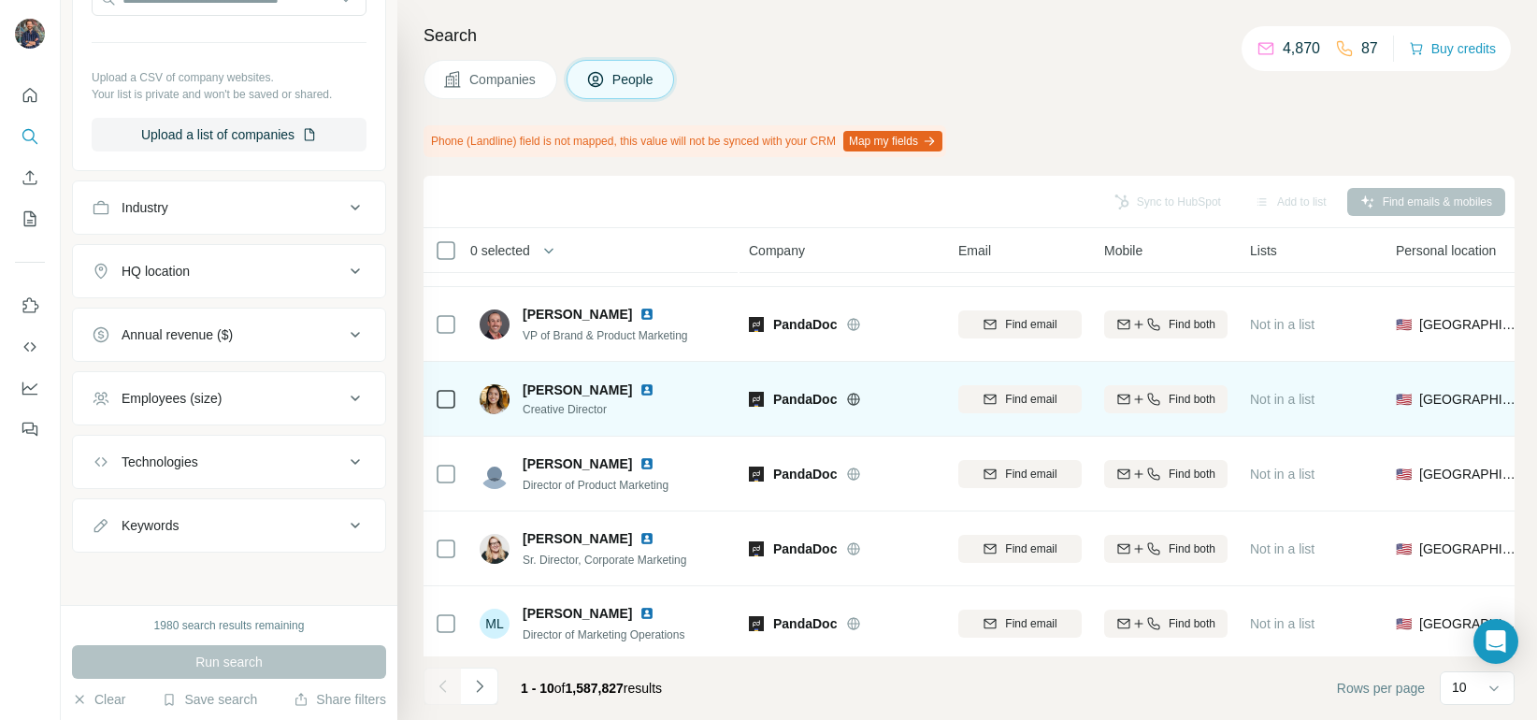
scroll to position [0, 0]
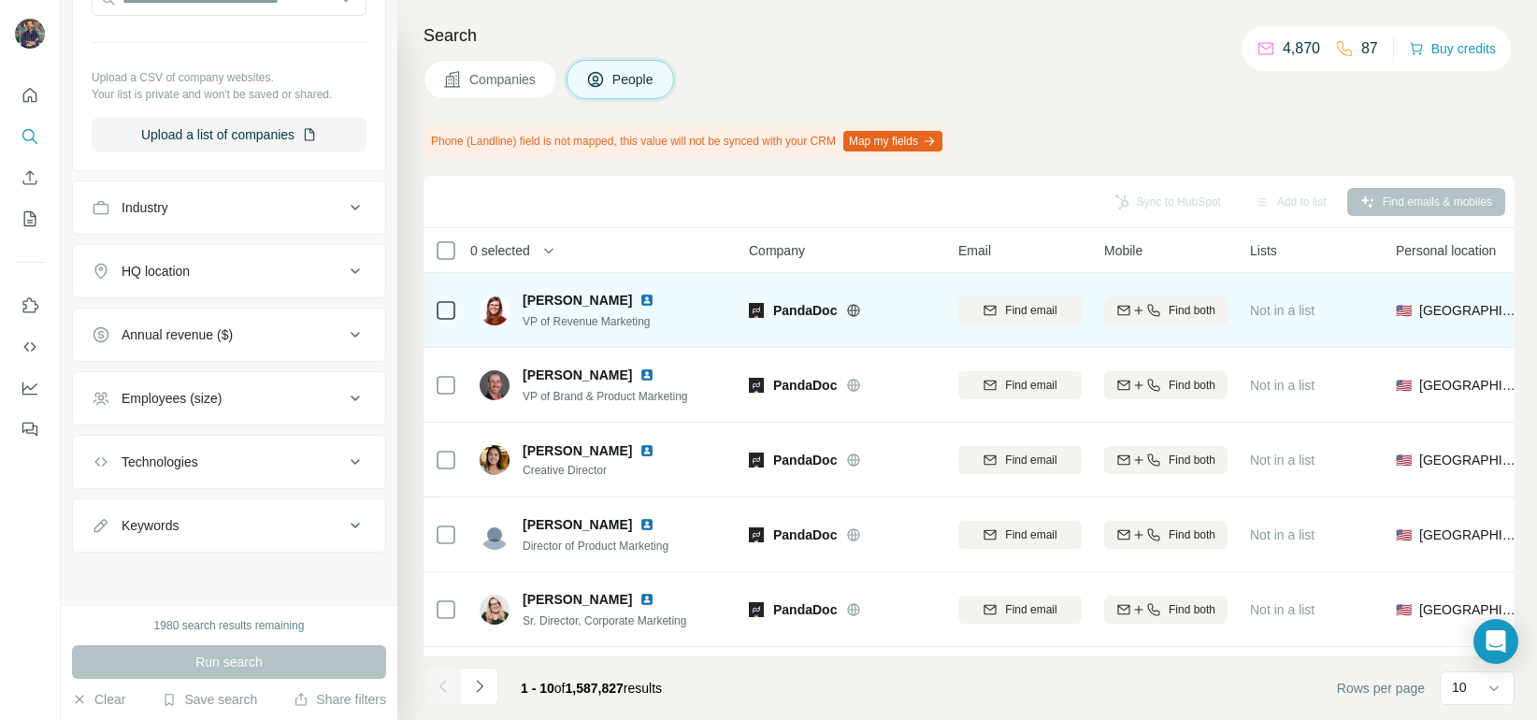
click at [640, 300] on img at bounding box center [647, 300] width 15 height 15
